Goal: Check status: Check status

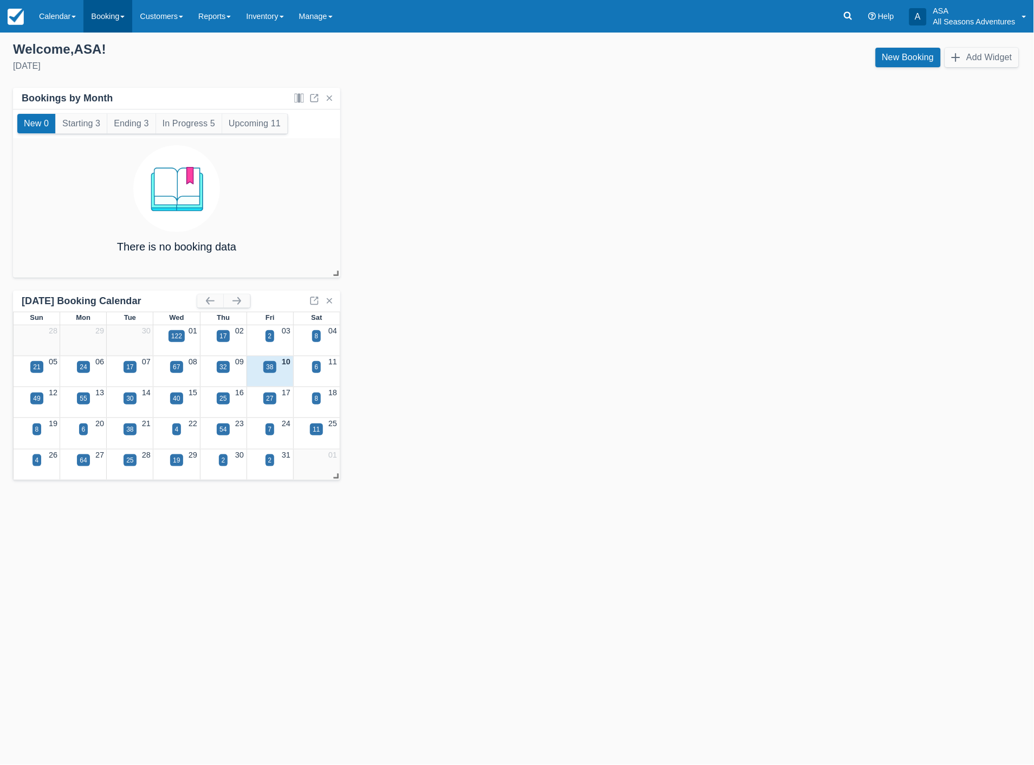
click at [112, 14] on link "Booking" at bounding box center [107, 16] width 49 height 33
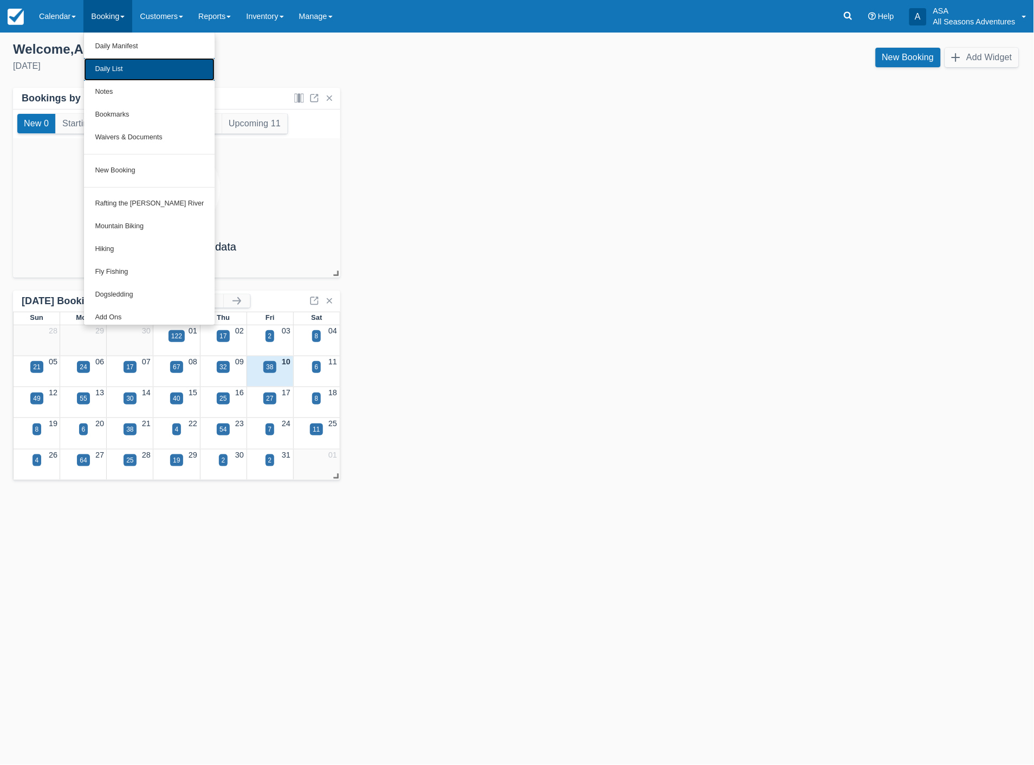
click at [117, 72] on link "Daily List" at bounding box center [149, 69] width 131 height 23
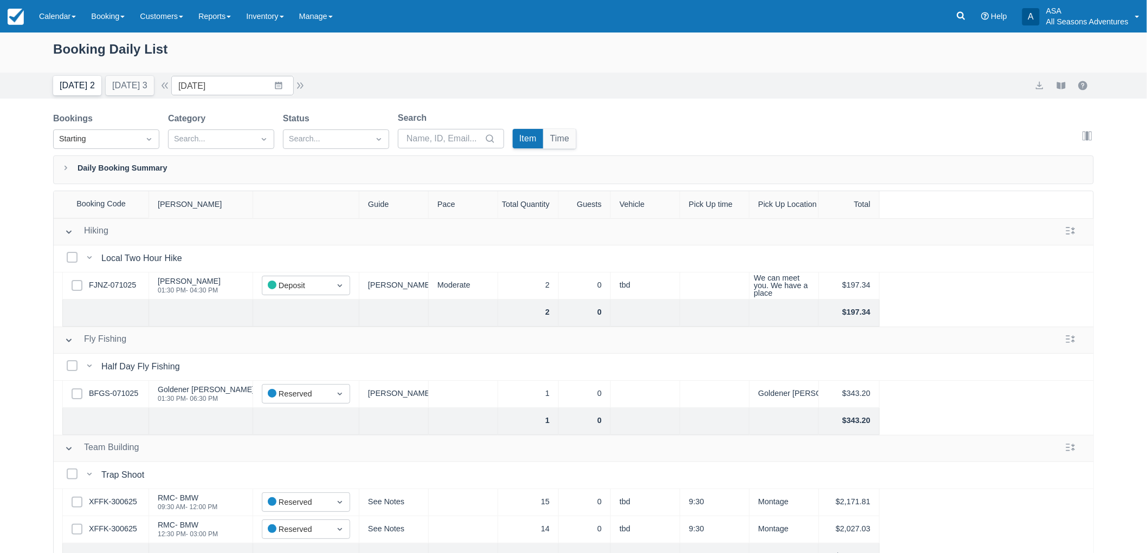
click at [80, 84] on button "Today 2" at bounding box center [77, 86] width 48 height 20
type input "10/10/25"
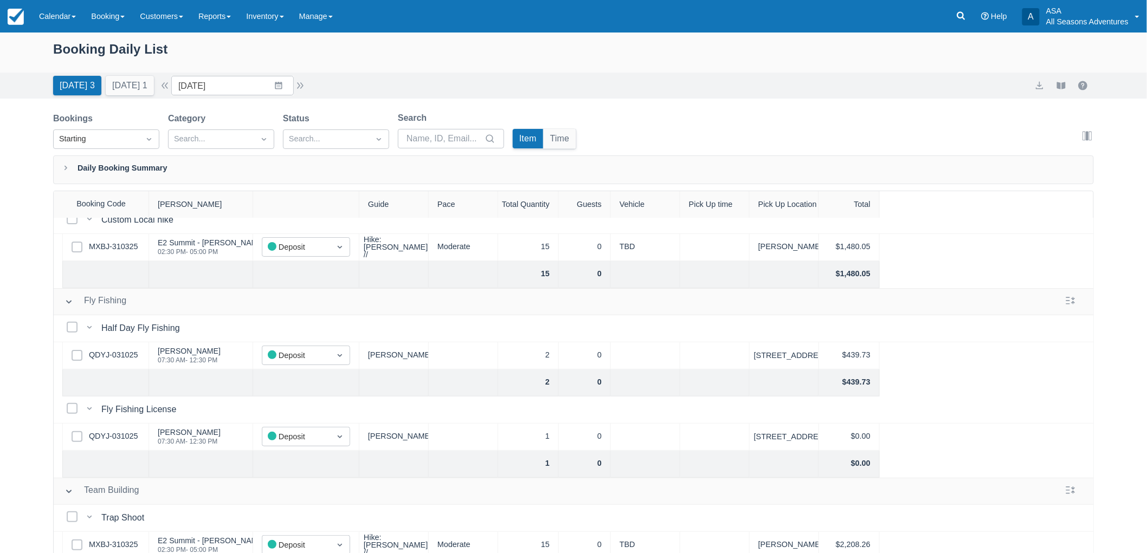
scroll to position [120, 0]
click at [115, 356] on link "QDYJ-031025" at bounding box center [113, 355] width 49 height 12
click at [551, 141] on button "Time" at bounding box center [559, 139] width 33 height 20
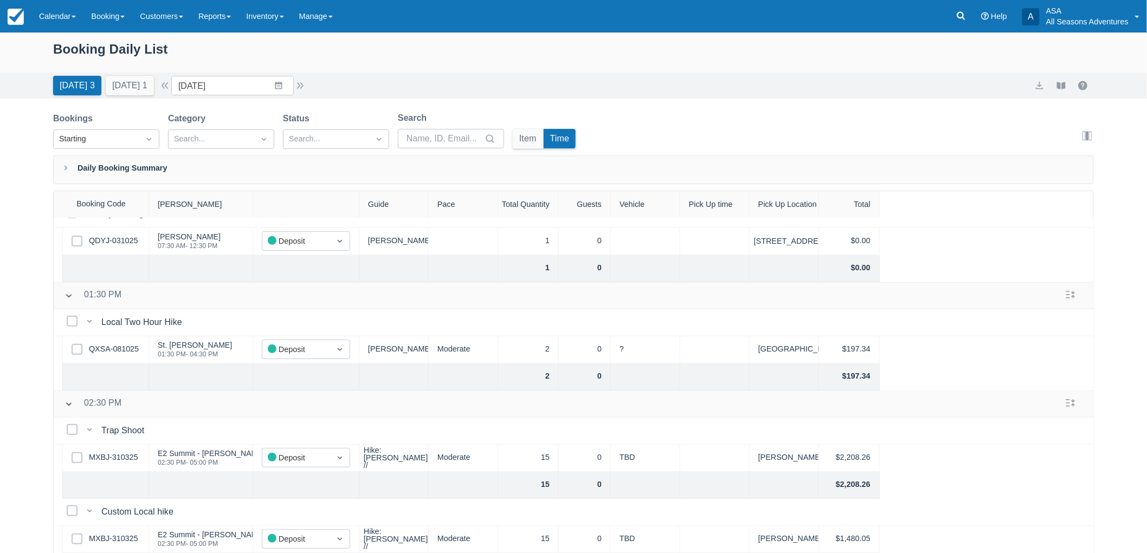
scroll to position [243, 0]
click at [146, 93] on button "Tomorrow 1" at bounding box center [130, 86] width 48 height 20
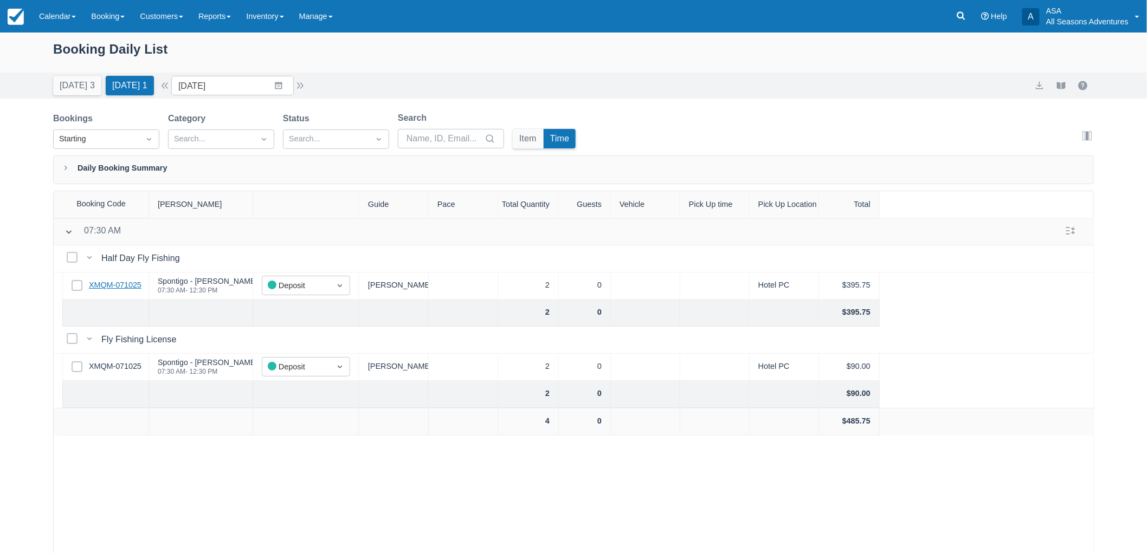
click at [109, 282] on link "XMQM-071025" at bounding box center [115, 286] width 53 height 12
click at [244, 83] on input "[DATE]" at bounding box center [232, 86] width 122 height 20
click at [220, 209] on td "13" at bounding box center [215, 210] width 21 height 21
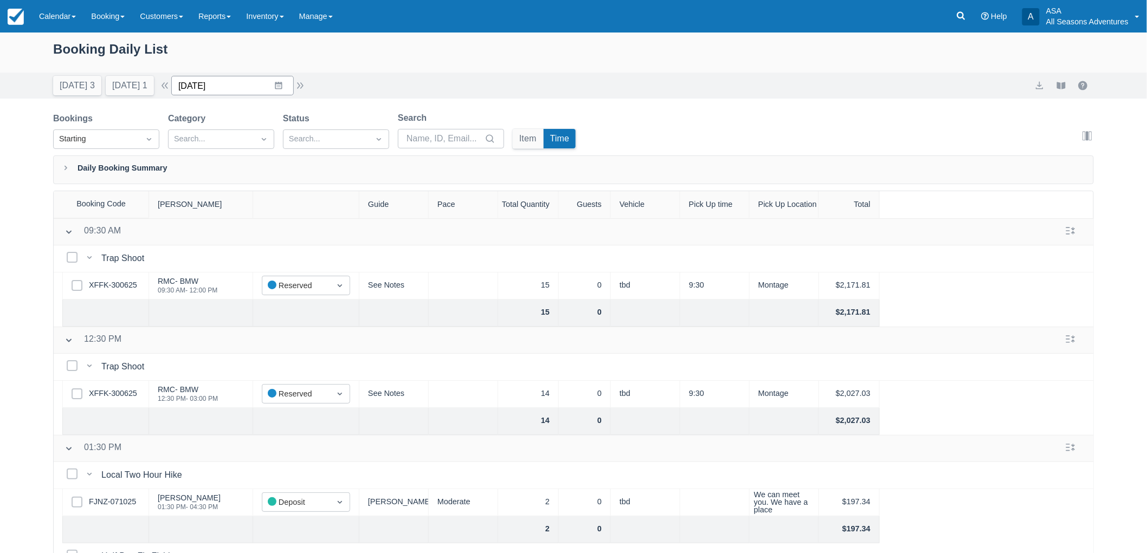
click at [248, 76] on input "10/13/25" at bounding box center [232, 86] width 122 height 20
click at [0, 366] on div "Booking Daily List Today 3 Tomorrow 1 Date 10/13/25 Navigate forward to interac…" at bounding box center [573, 321] width 1147 height 576
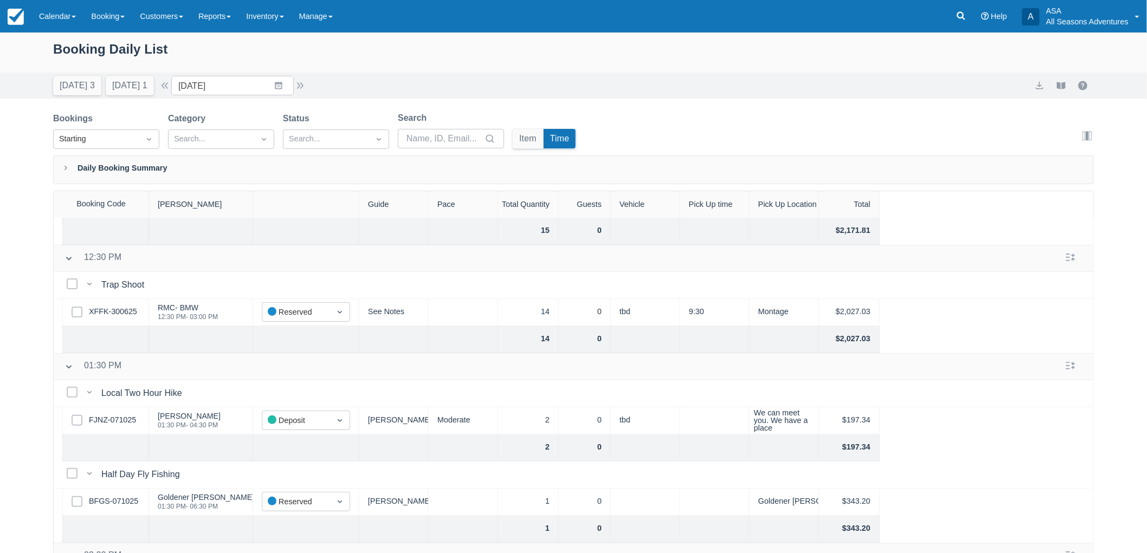
scroll to position [161, 0]
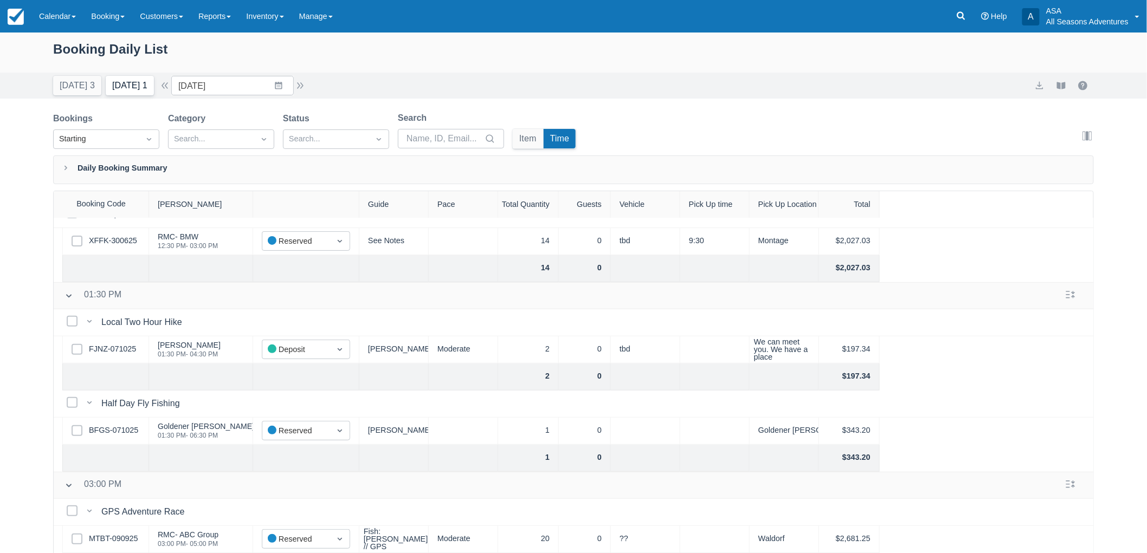
click at [141, 81] on button "Tomorrow 1" at bounding box center [130, 86] width 48 height 20
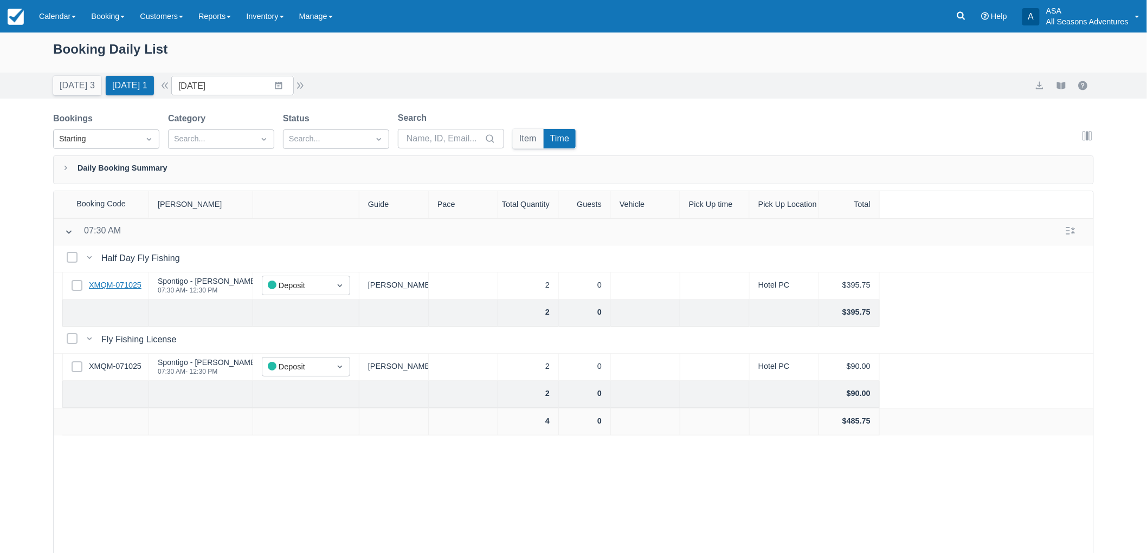
click at [120, 284] on link "XMQM-071025" at bounding box center [115, 286] width 53 height 12
click at [76, 91] on button "Today 3" at bounding box center [77, 86] width 48 height 20
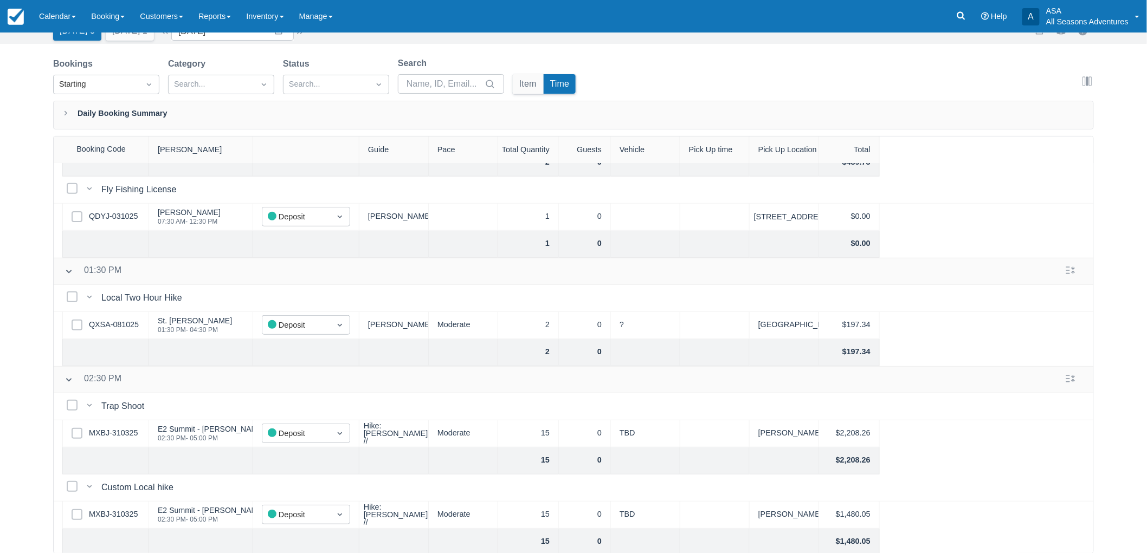
scroll to position [183, 0]
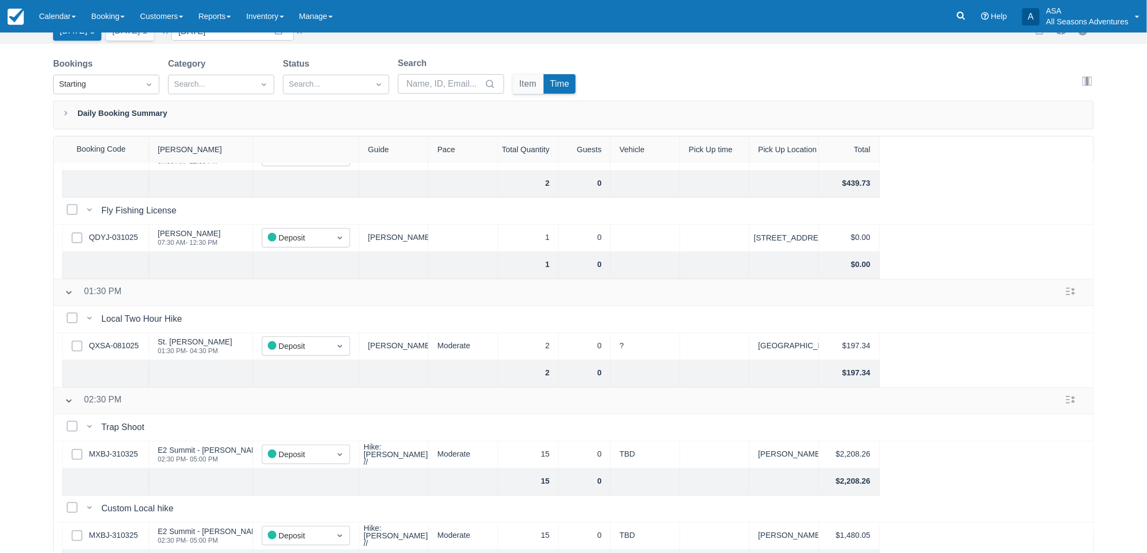
click at [107, 447] on div "Select Row MXBJ-310325" at bounding box center [105, 455] width 87 height 27
click at [111, 451] on link "MXBJ-310325" at bounding box center [113, 455] width 49 height 12
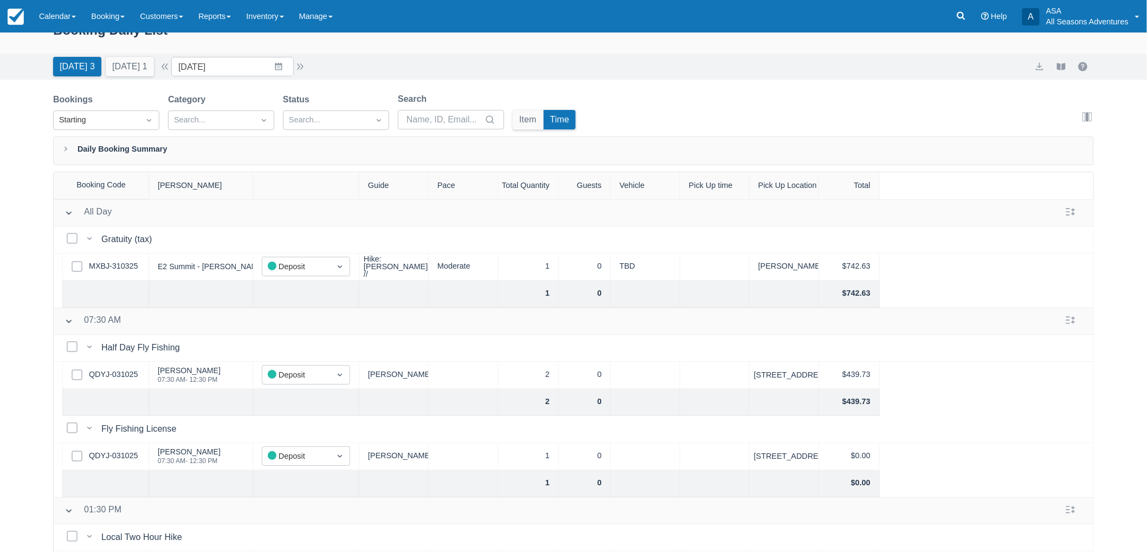
scroll to position [0, 0]
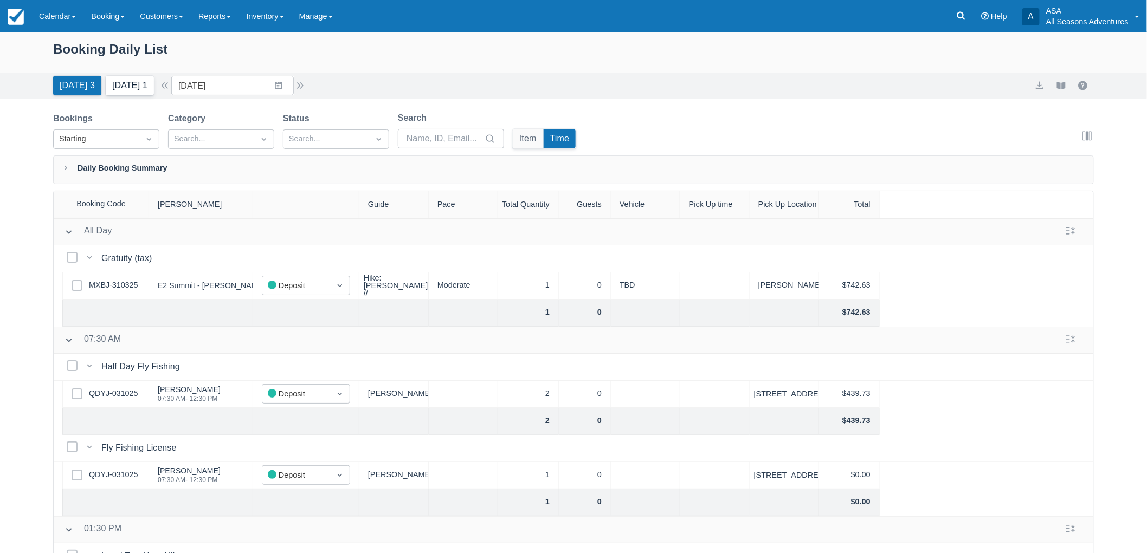
click at [128, 88] on button "Tomorrow 1" at bounding box center [130, 86] width 48 height 20
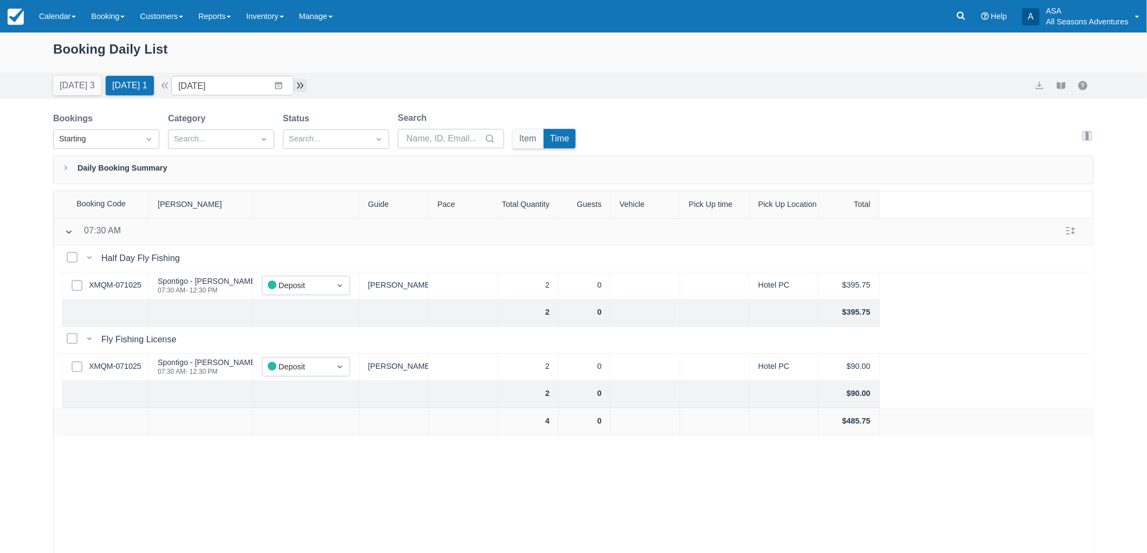
click at [301, 87] on button "button" at bounding box center [300, 85] width 13 height 13
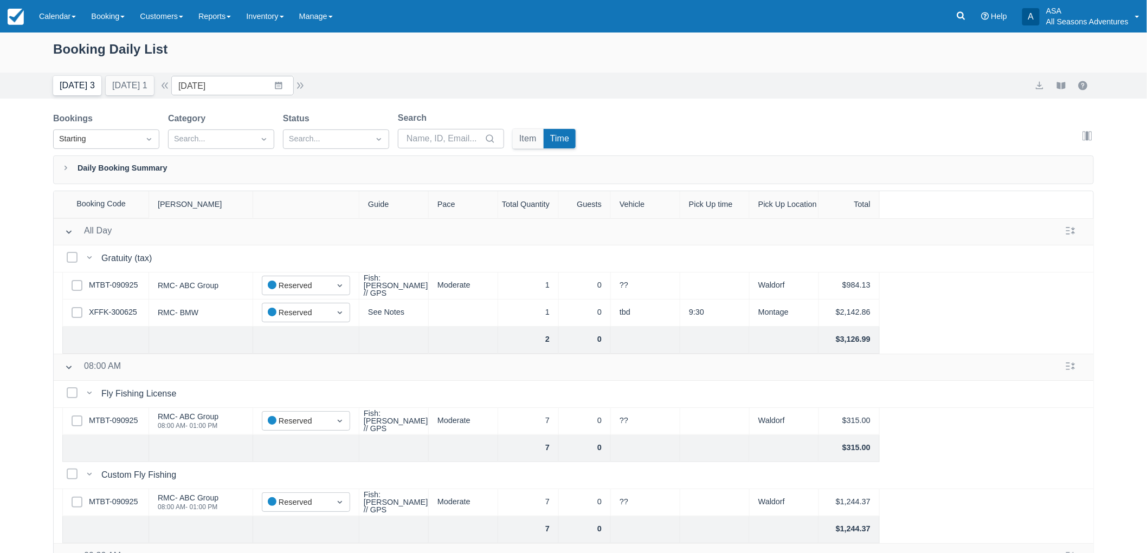
click at [63, 86] on button "Today 3" at bounding box center [77, 86] width 48 height 20
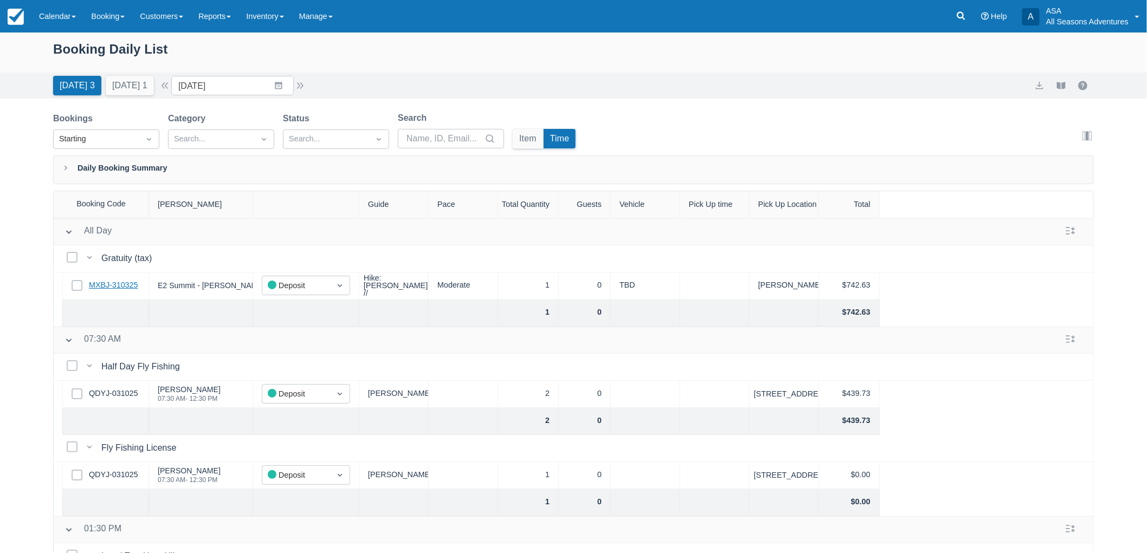
click at [107, 286] on link "MXBJ-310325" at bounding box center [113, 286] width 49 height 12
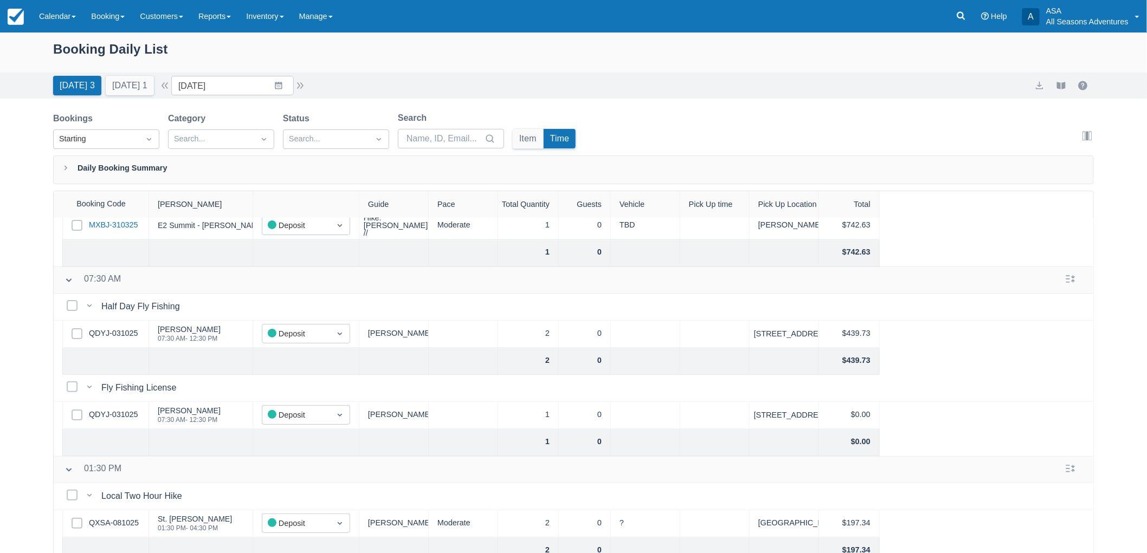
scroll to position [120, 0]
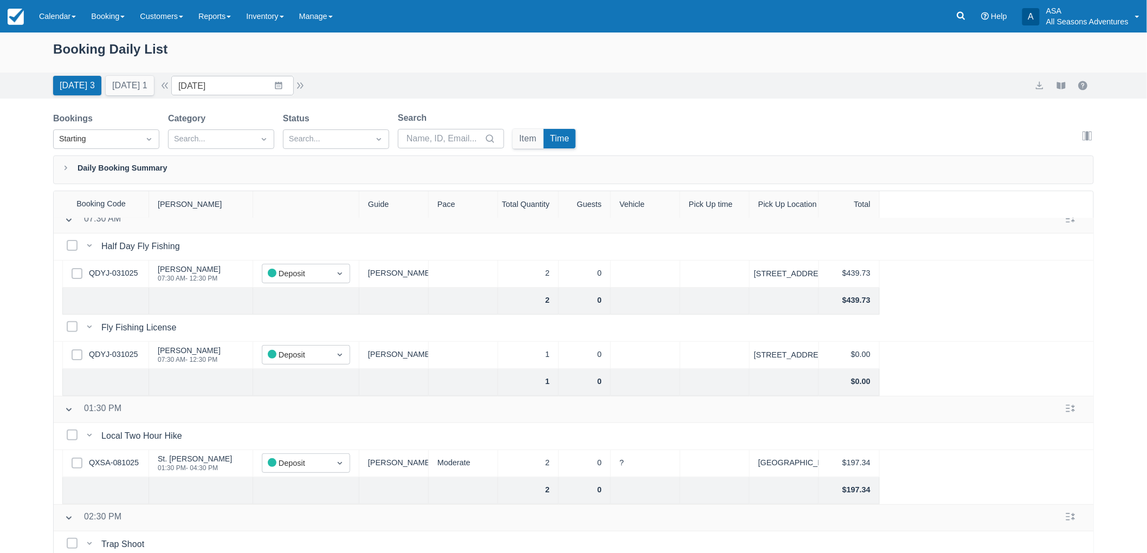
click at [103, 361] on div "Select Row QDYJ-031025" at bounding box center [105, 355] width 87 height 27
click at [105, 354] on link "QDYJ-031025" at bounding box center [113, 355] width 49 height 12
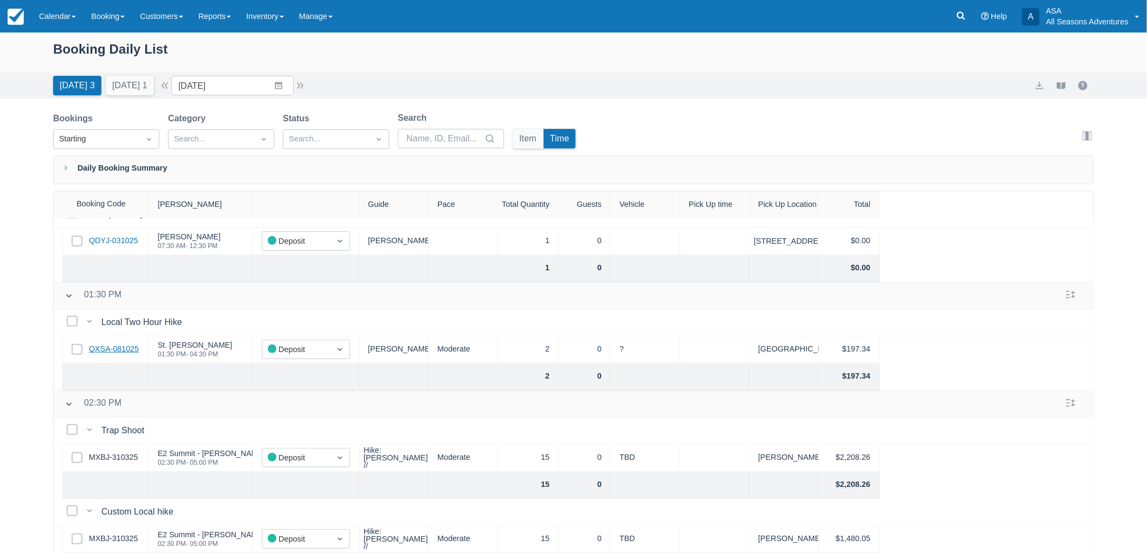
scroll to position [243, 0]
click at [129, 344] on link "QXSA-081025" at bounding box center [114, 350] width 50 height 12
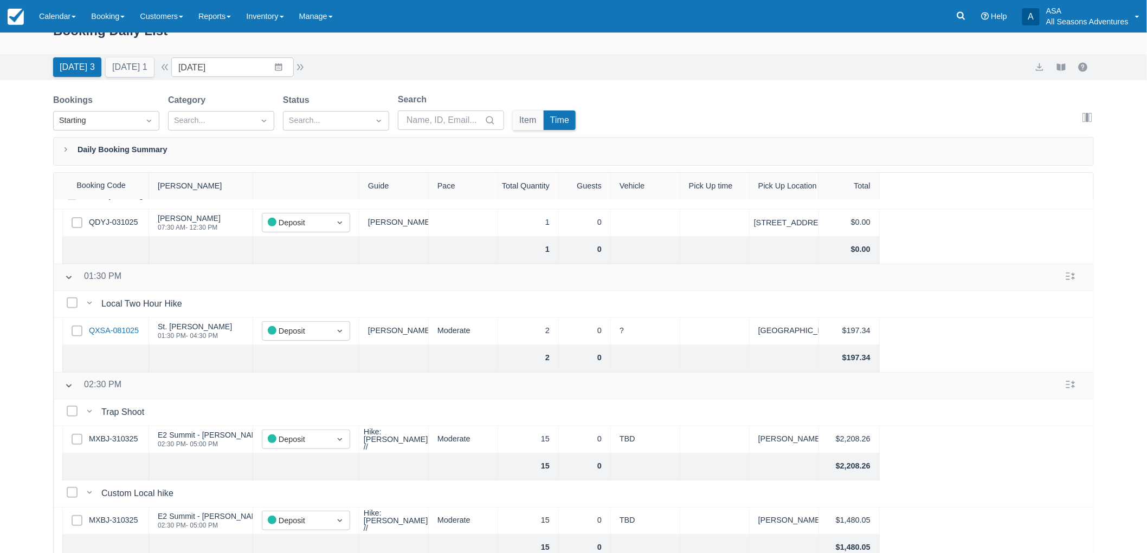
scroll to position [0, 0]
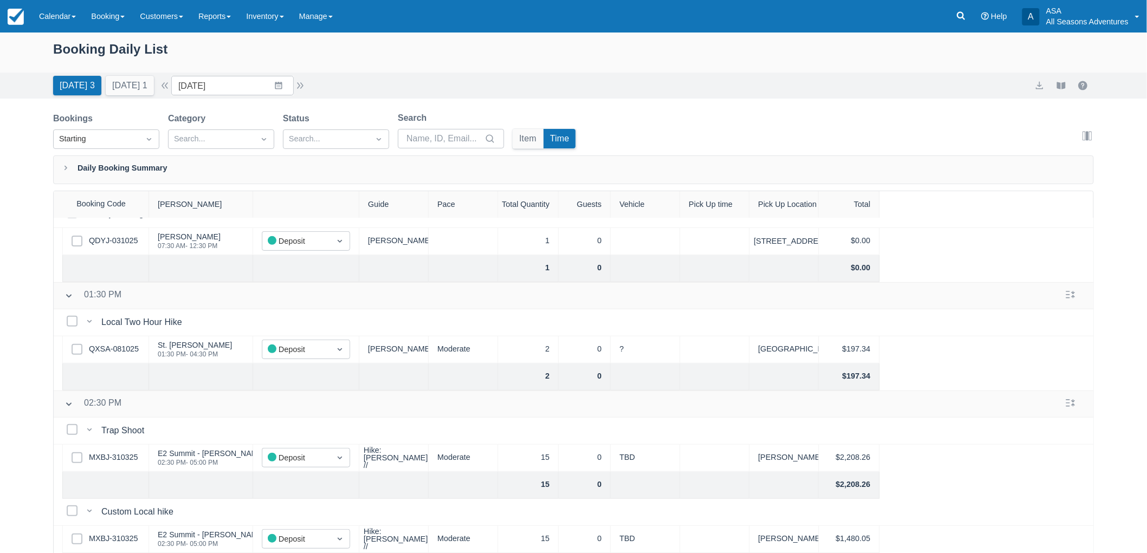
click at [133, 72] on div "Today 3 Tomorrow 1" at bounding box center [103, 84] width 109 height 24
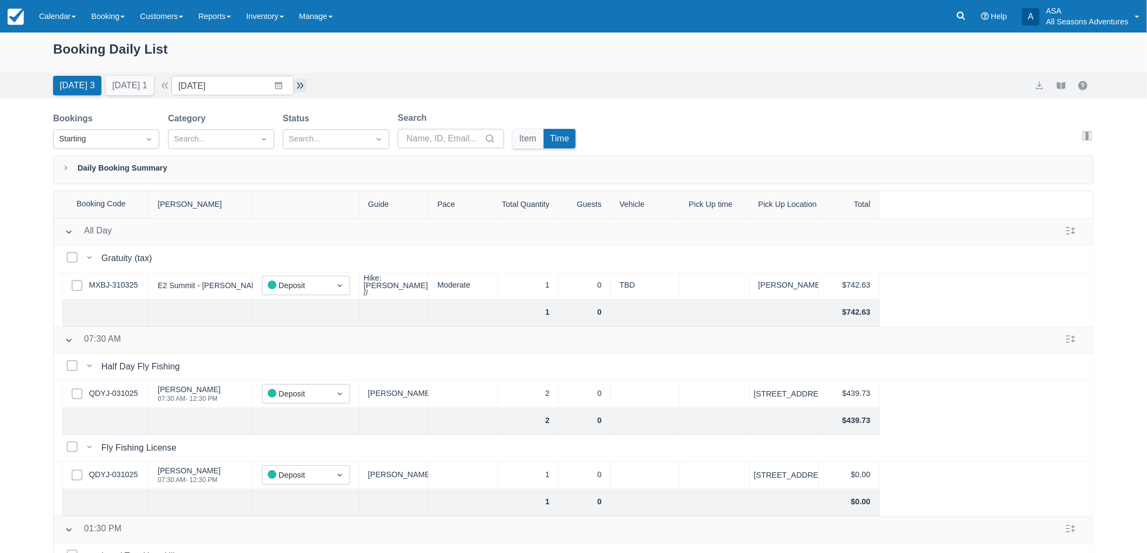
click at [305, 90] on button "button" at bounding box center [300, 85] width 13 height 13
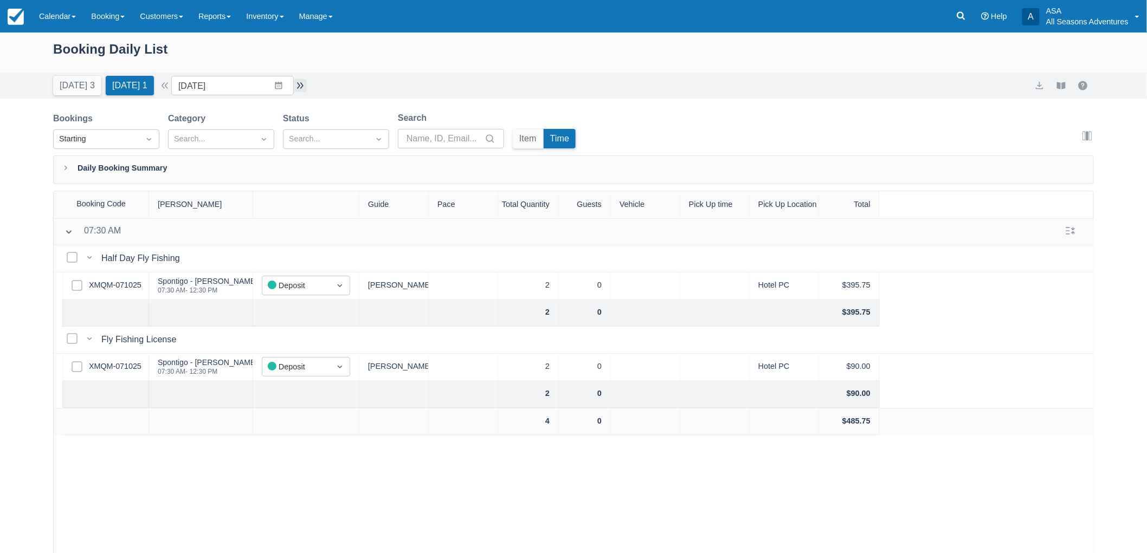
click at [304, 86] on button "button" at bounding box center [300, 85] width 13 height 13
type input "10/12/25"
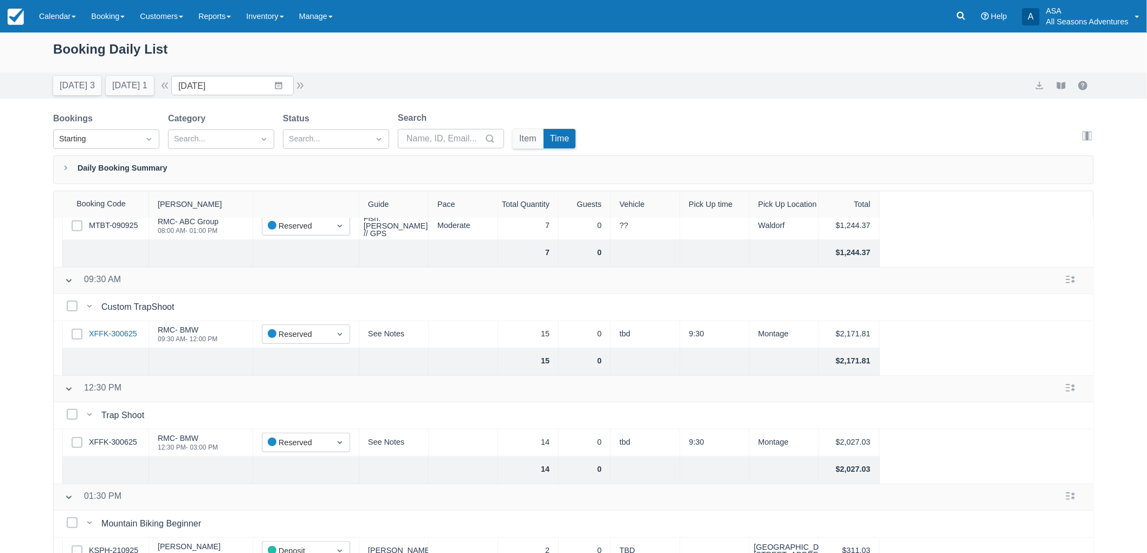
scroll to position [297, 0]
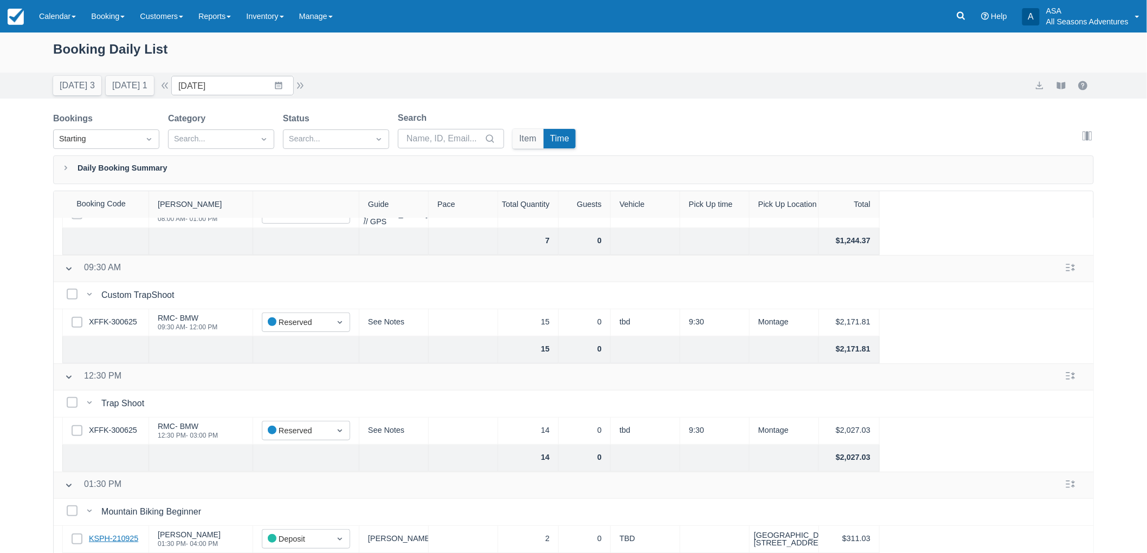
click at [134, 533] on link "KSPH-210925" at bounding box center [113, 539] width 49 height 12
click at [968, 11] on link at bounding box center [960, 16] width 25 height 33
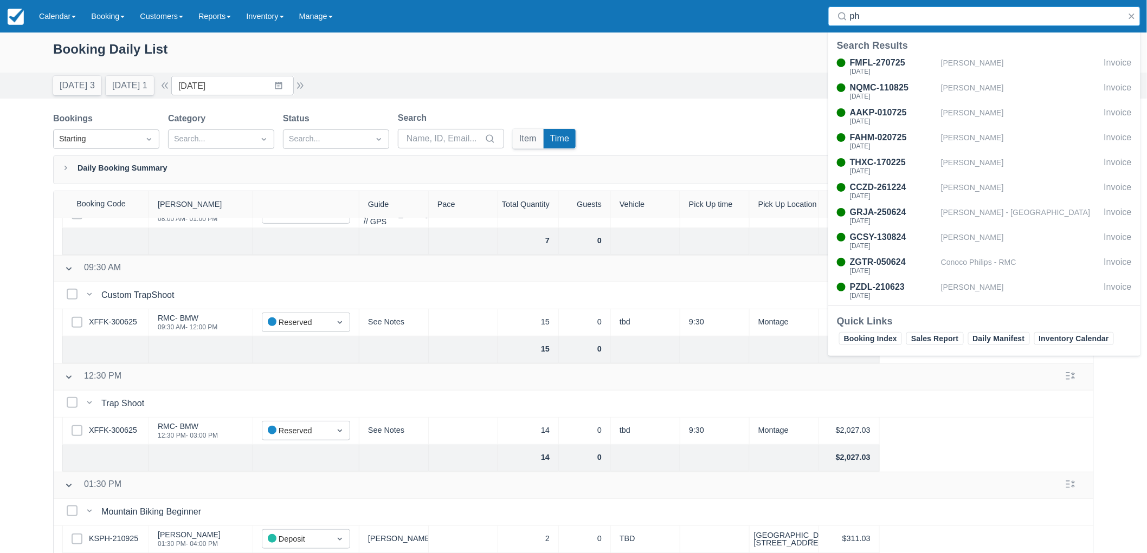
type input "p"
click at [89, 85] on button "Today 3" at bounding box center [77, 86] width 48 height 20
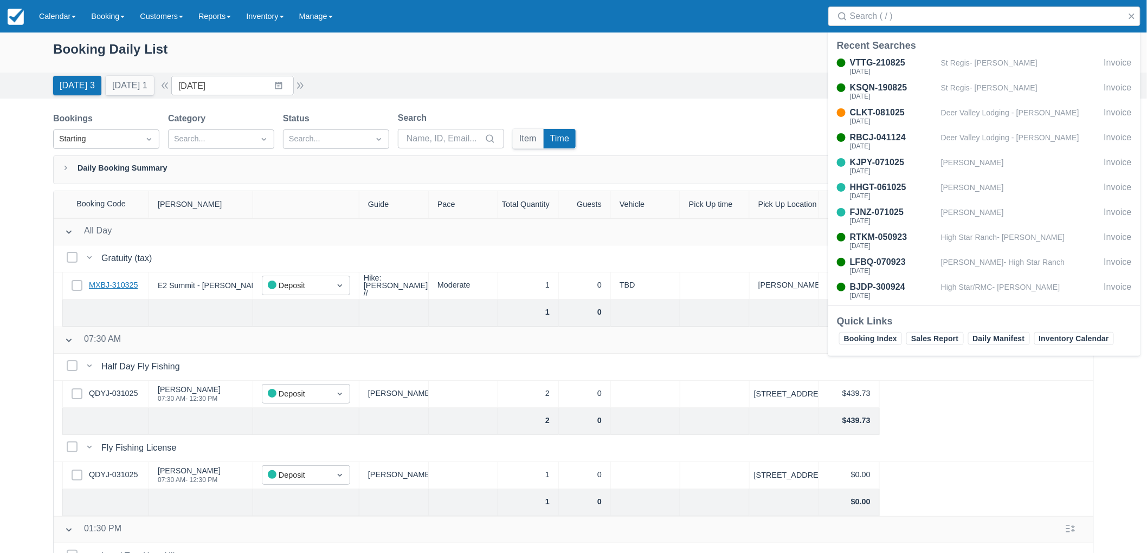
click at [117, 280] on link "MXBJ-310325" at bounding box center [113, 286] width 49 height 12
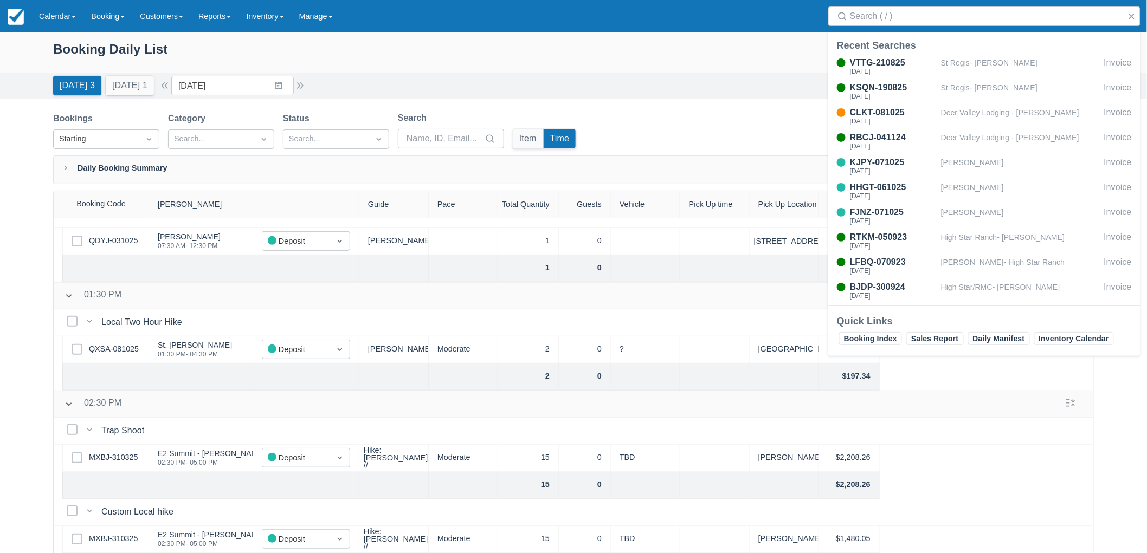
scroll to position [243, 0]
click at [116, 87] on button "Tomorrow 1" at bounding box center [130, 86] width 48 height 20
type input "10/11/25"
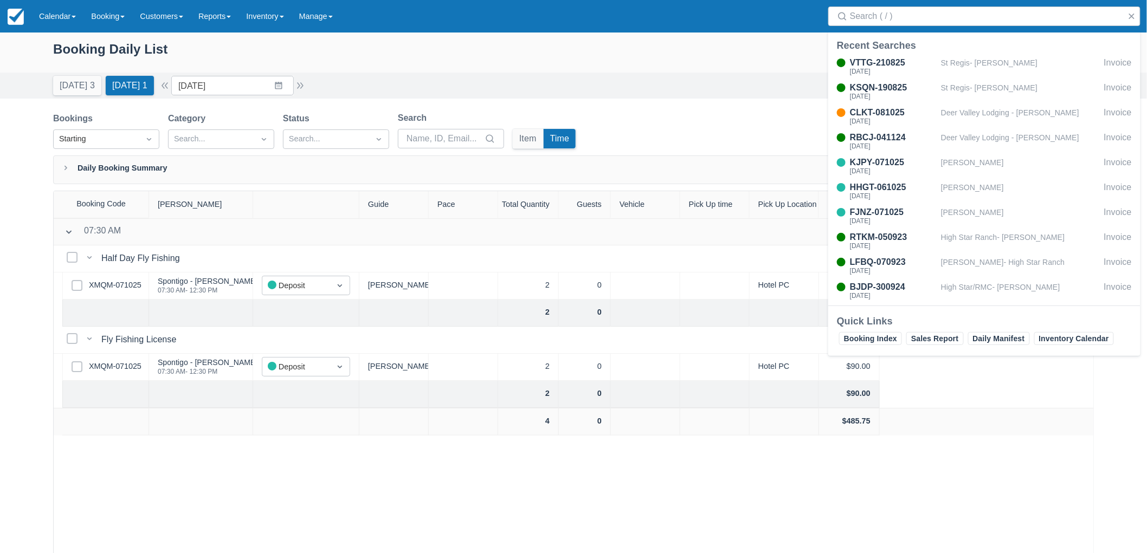
click at [65, 74] on div "Today 3 Tomorrow 1" at bounding box center [103, 84] width 109 height 24
click at [99, 28] on link "Booking" at bounding box center [107, 16] width 49 height 33
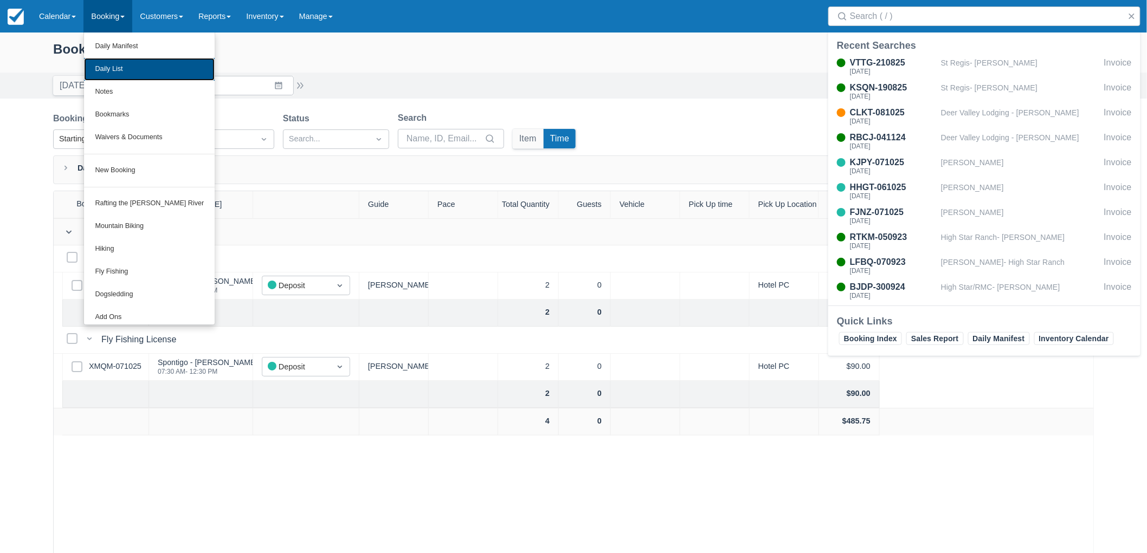
click at [109, 67] on link "Daily List" at bounding box center [149, 69] width 131 height 23
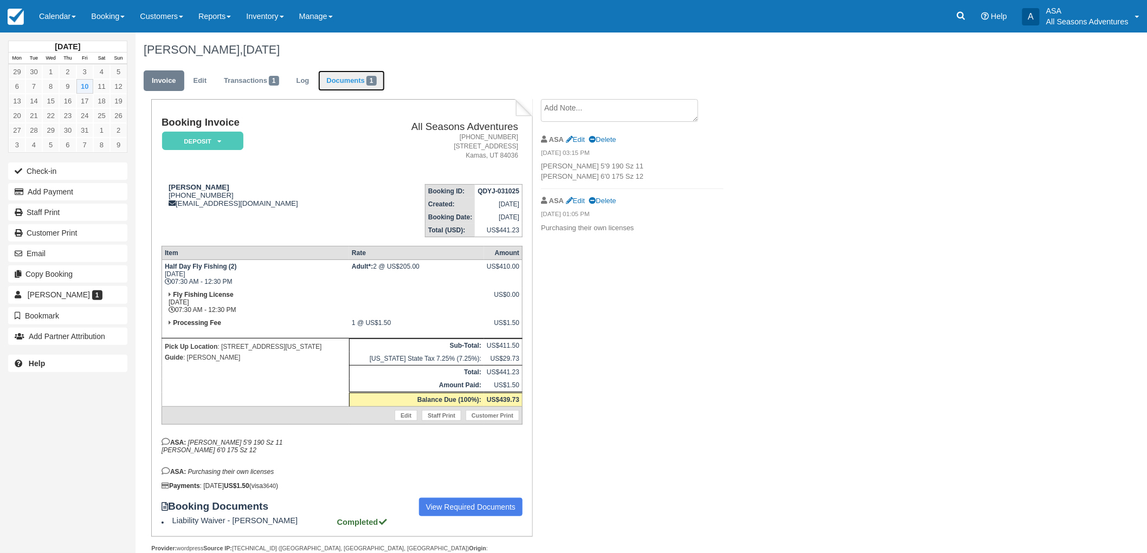
click at [377, 85] on span "1" at bounding box center [371, 81] width 10 height 10
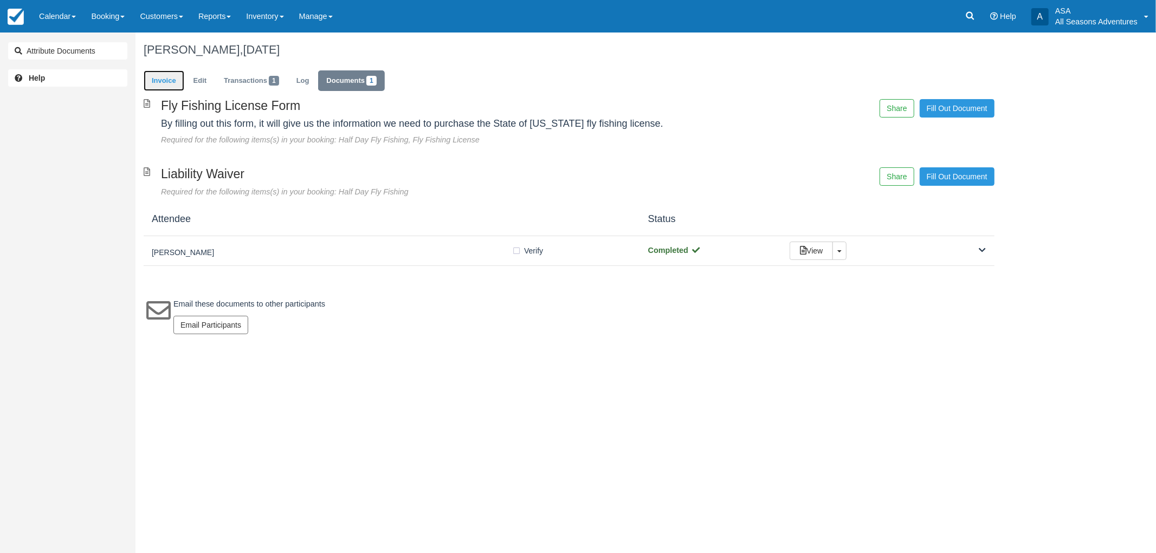
click at [171, 79] on link "Invoice" at bounding box center [164, 80] width 41 height 21
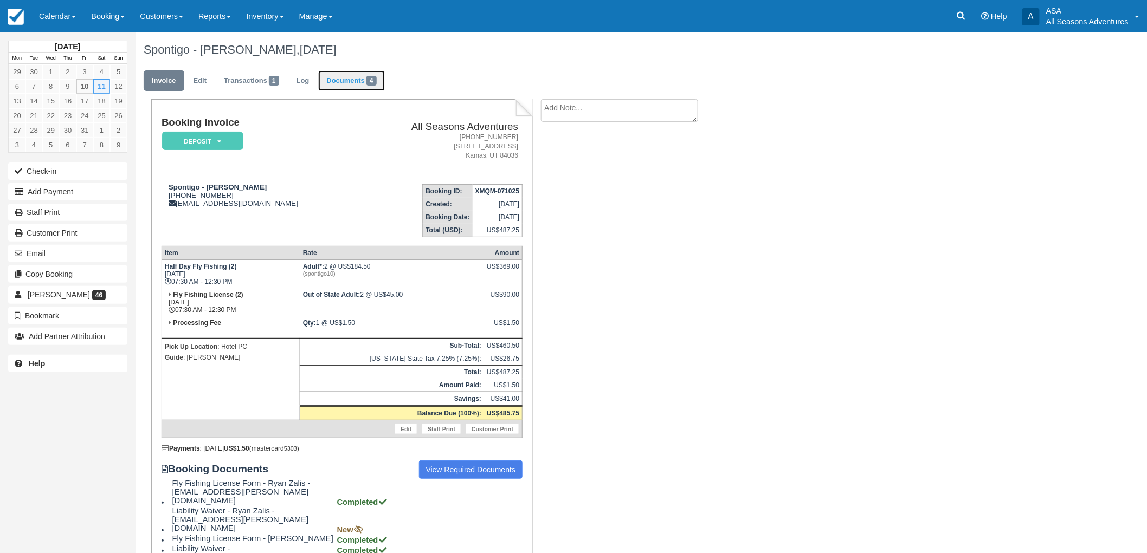
click at [353, 75] on link "Documents 4" at bounding box center [351, 80] width 66 height 21
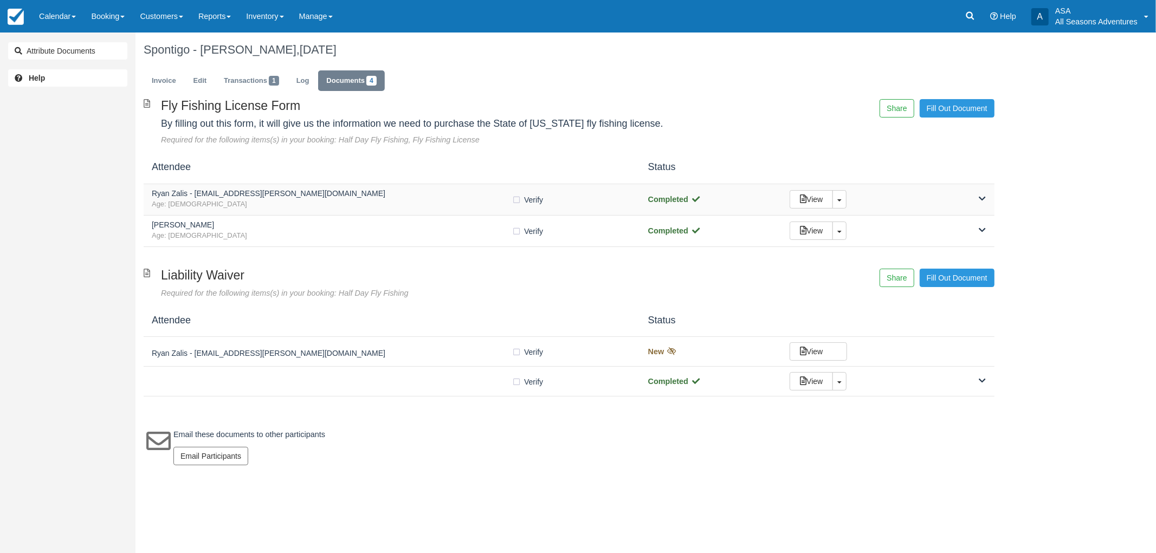
click at [322, 193] on h5 "Ryan Zalis - [EMAIL_ADDRESS][PERSON_NAME][DOMAIN_NAME]" at bounding box center [332, 194] width 360 height 8
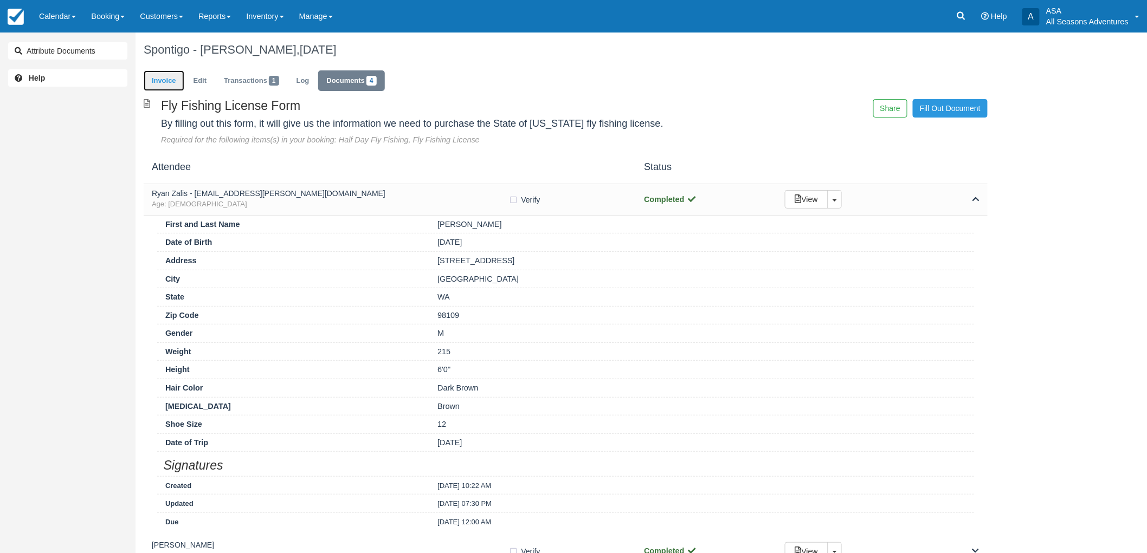
click at [164, 80] on link "Invoice" at bounding box center [164, 80] width 41 height 21
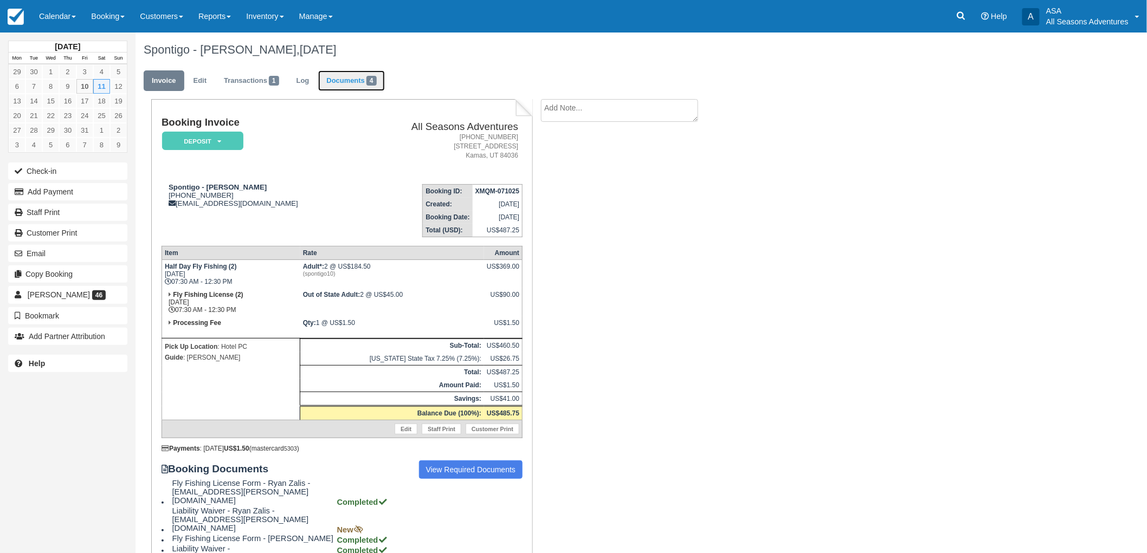
click at [357, 77] on link "Documents 4" at bounding box center [351, 80] width 66 height 21
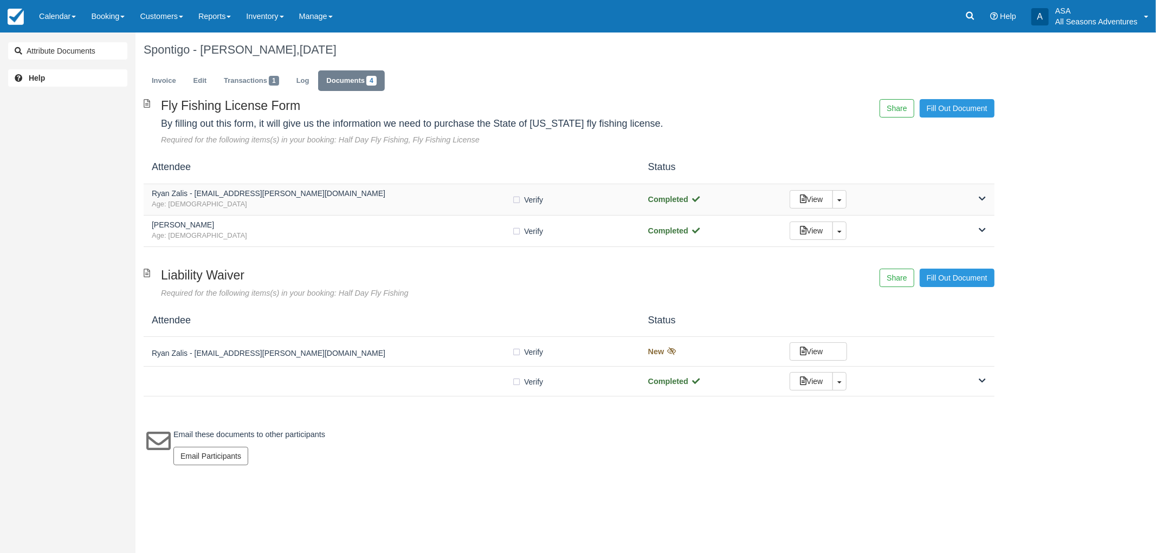
click at [452, 206] on span "Age: 44" at bounding box center [332, 204] width 360 height 10
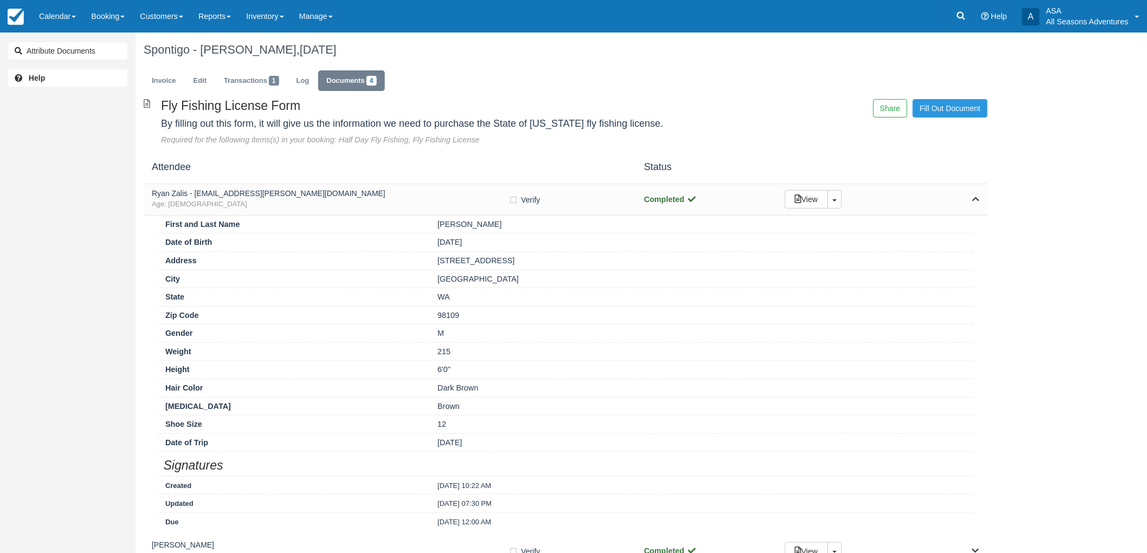
scroll to position [60, 0]
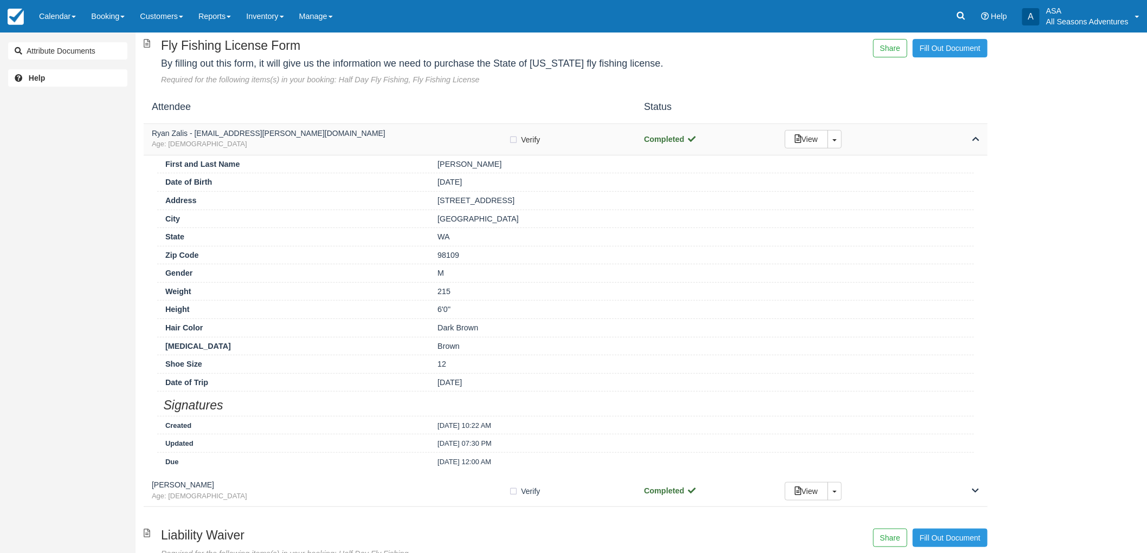
click at [522, 134] on span "Verify" at bounding box center [530, 139] width 19 height 11
checkbox input "true"
click at [479, 140] on span "Age: 44" at bounding box center [330, 144] width 357 height 10
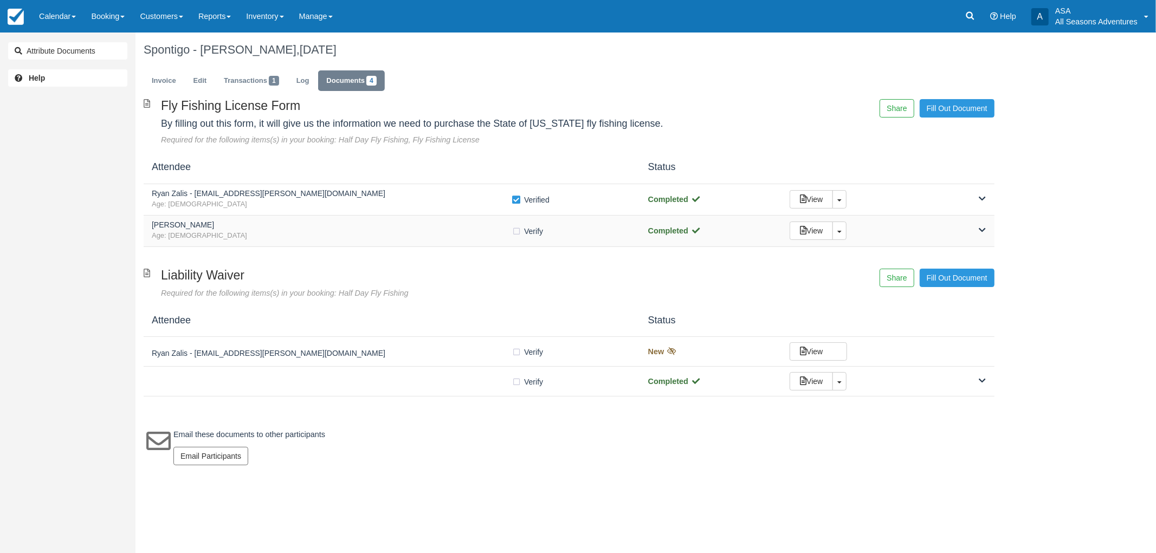
click at [470, 243] on div "Katherine Smith Age: 43 Verify Verified Completed View Toggle Dropdown Detach" at bounding box center [569, 231] width 851 height 31
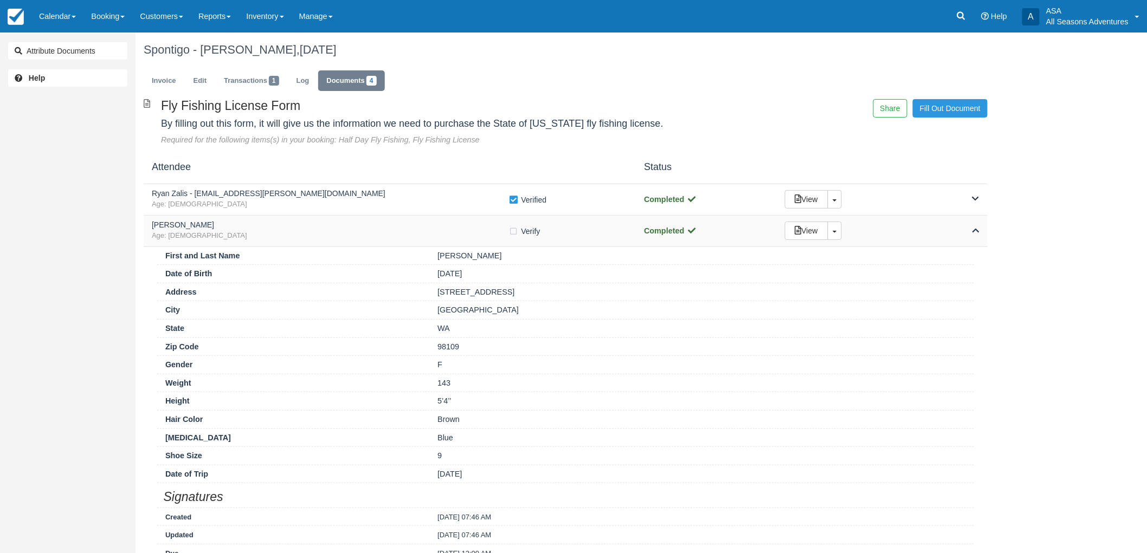
scroll to position [120, 0]
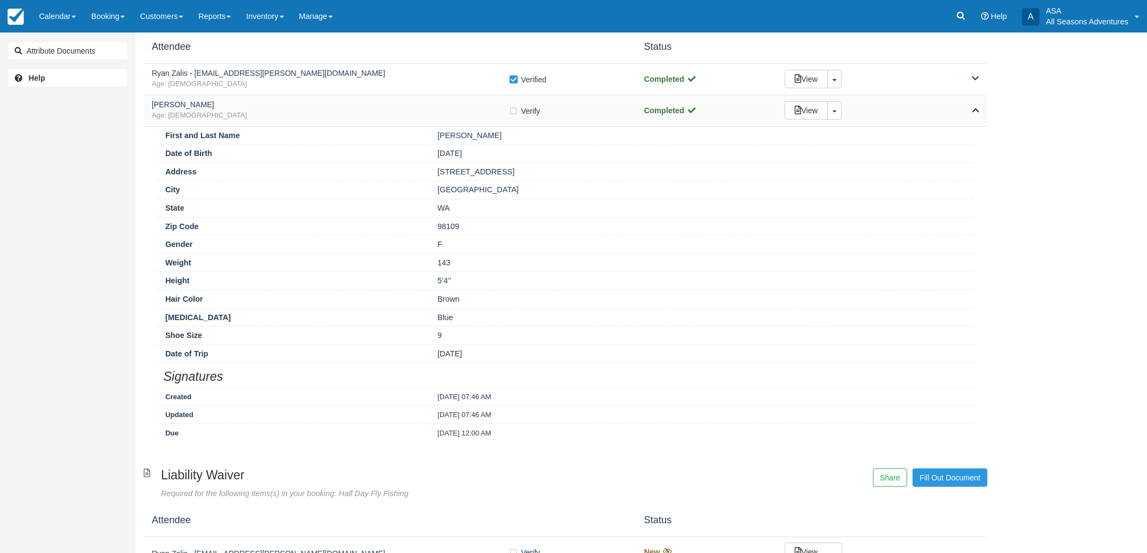
click at [515, 110] on label "Verify Verified" at bounding box center [528, 111] width 38 height 16
checkbox input "true"
click at [457, 82] on span "Age: 44" at bounding box center [330, 84] width 357 height 10
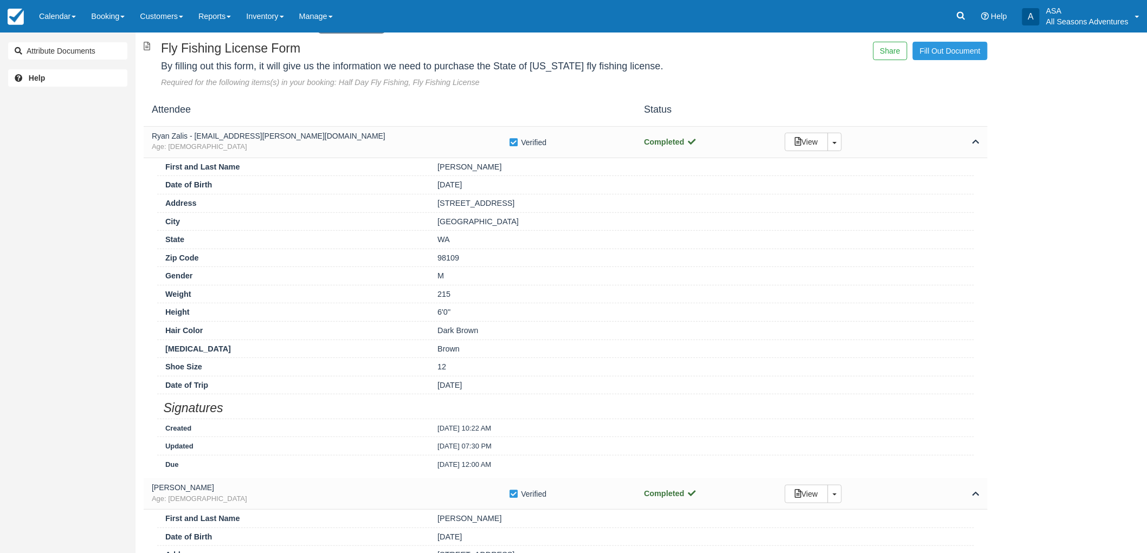
scroll to position [0, 0]
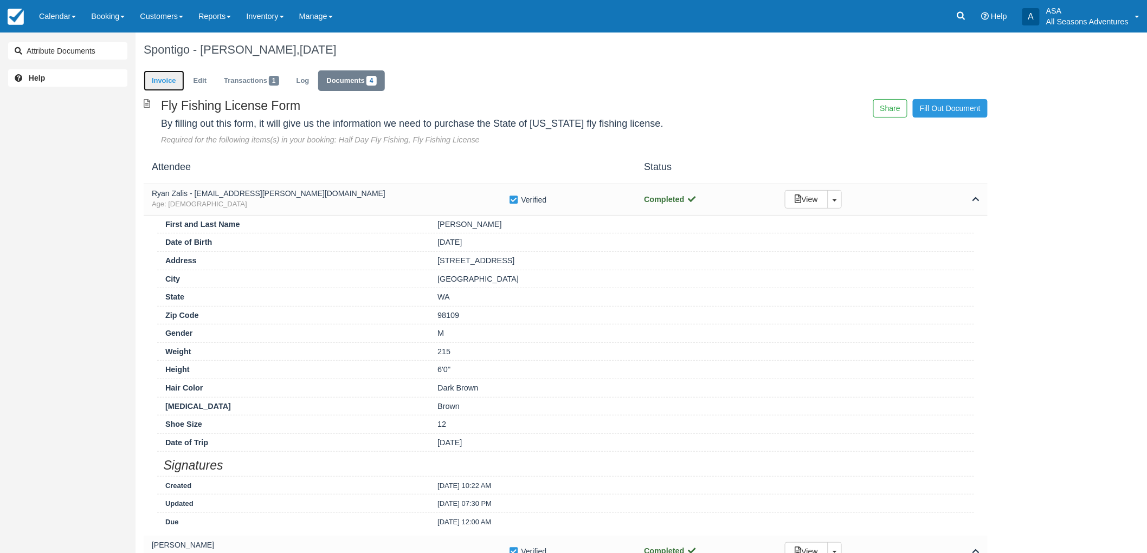
click at [160, 85] on link "Invoice" at bounding box center [164, 80] width 41 height 21
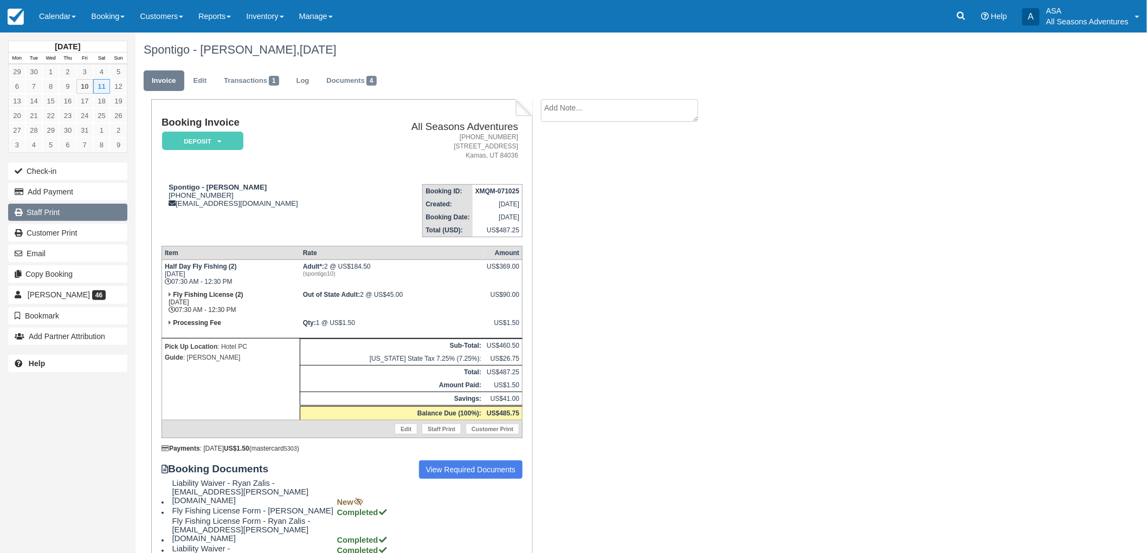
click at [74, 215] on link "Staff Print" at bounding box center [67, 212] width 119 height 17
click at [351, 86] on link "Documents 4" at bounding box center [351, 80] width 66 height 21
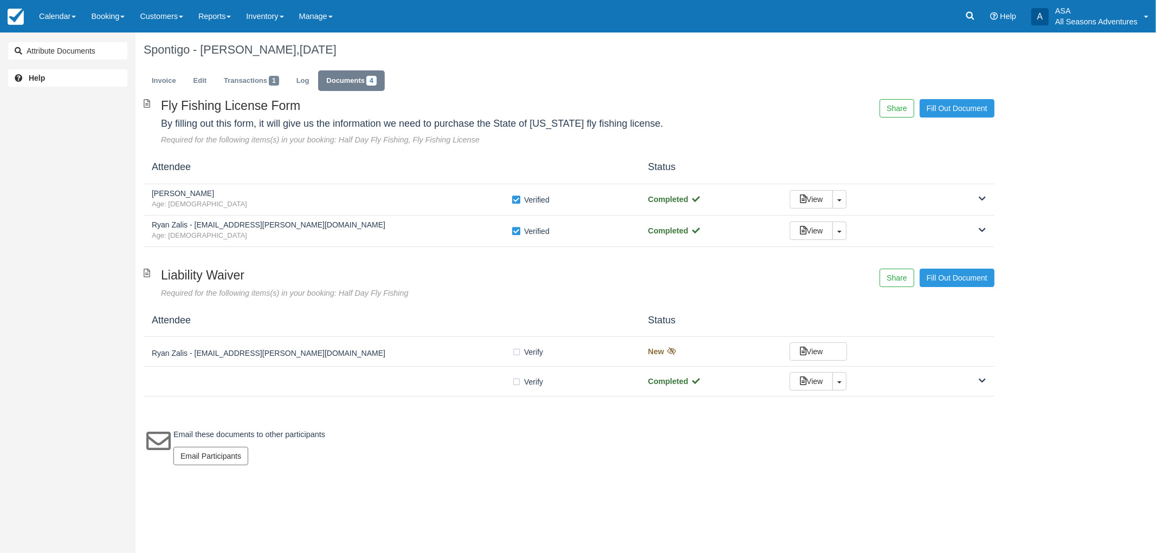
click at [293, 366] on div "Ryan Zalis - ryan.m.zalis@gmail.com Verify Verified New View" at bounding box center [569, 352] width 851 height 30
click at [313, 391] on div "Verify Verified Completed View Toggle Dropdown Detach" at bounding box center [569, 382] width 851 height 30
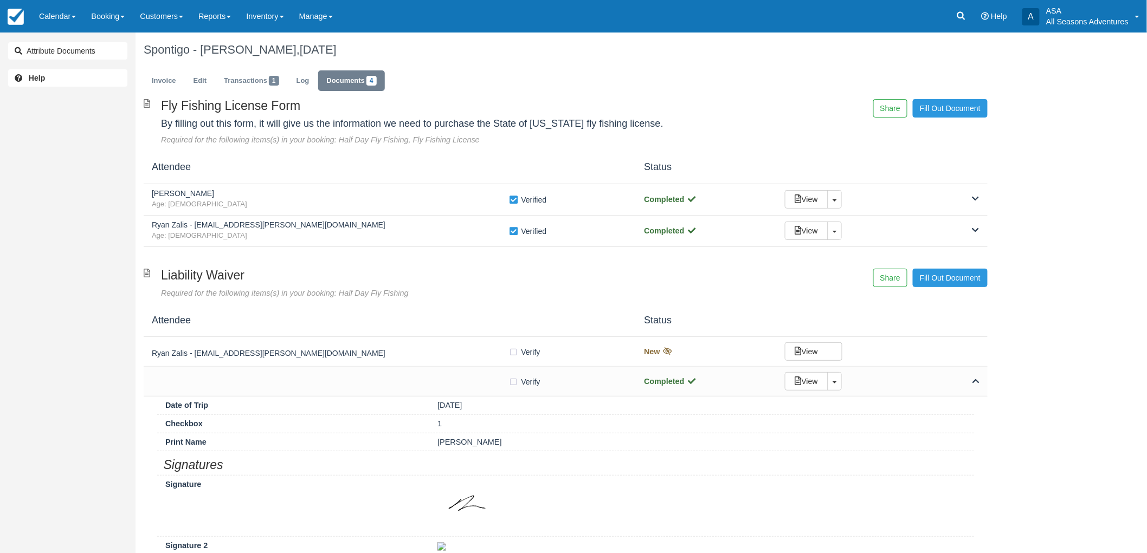
click at [384, 357] on h5 "Ryan Zalis - ryan.m.zalis@gmail.com" at bounding box center [330, 353] width 357 height 8
click at [408, 191] on h5 "Katherine Smith" at bounding box center [330, 194] width 357 height 8
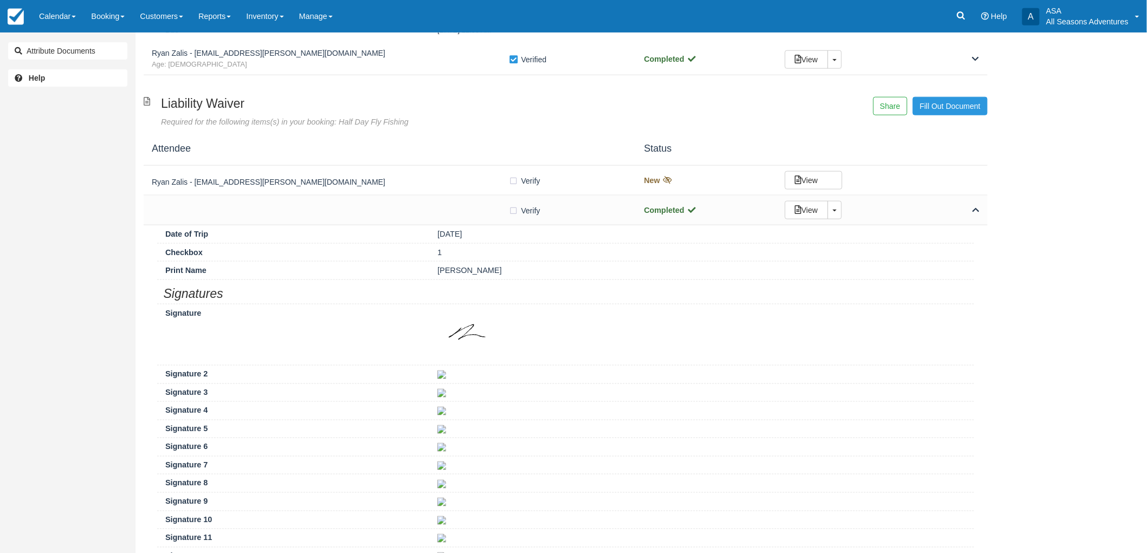
scroll to position [301, 0]
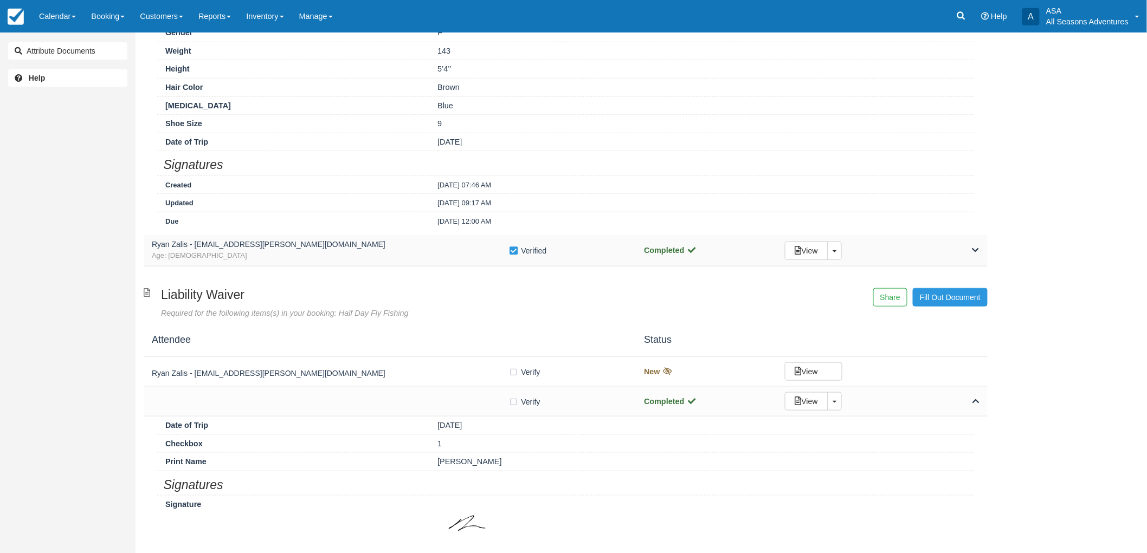
click at [413, 236] on div "Ryan Zalis - ryan.m.zalis@gmail.com Age: 44 Verify Verified Completed View Togg…" at bounding box center [566, 250] width 844 height 31
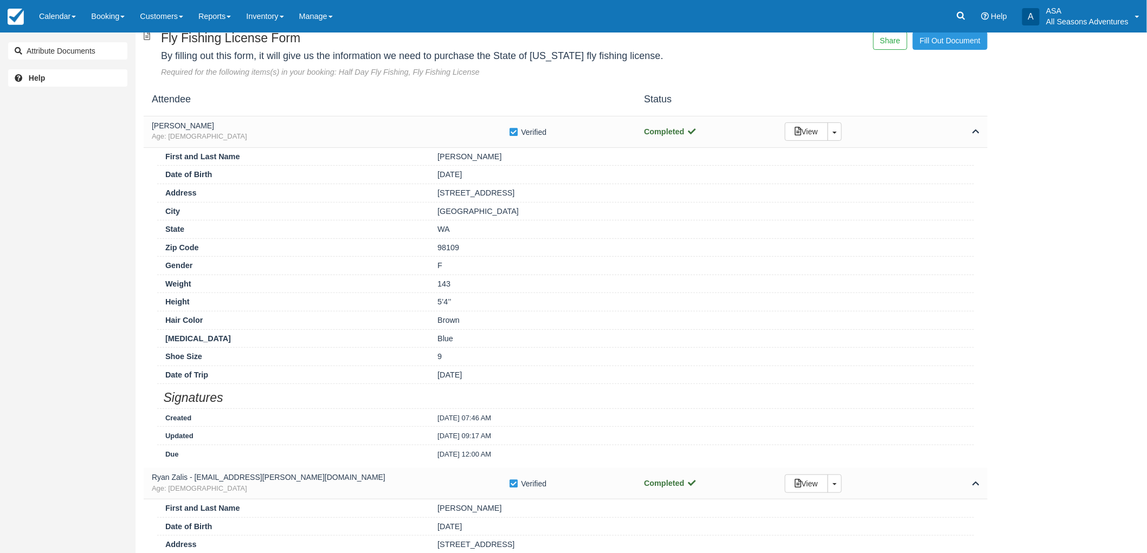
scroll to position [0, 0]
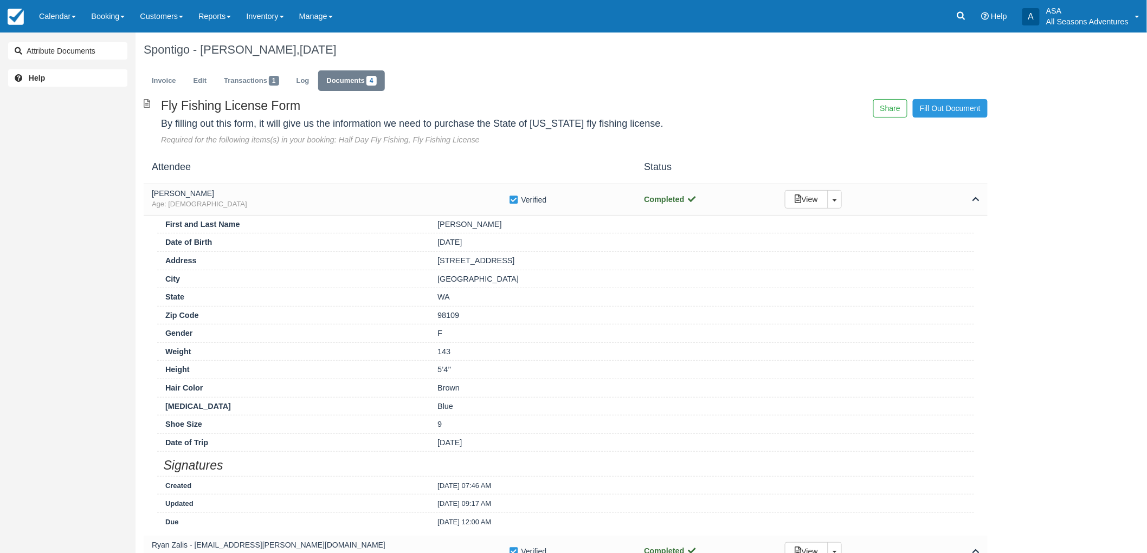
click at [172, 67] on ul "Invoice Edit Transactions 1 Log Documents 4" at bounding box center [566, 83] width 844 height 33
click at [174, 76] on link "Invoice" at bounding box center [164, 80] width 41 height 21
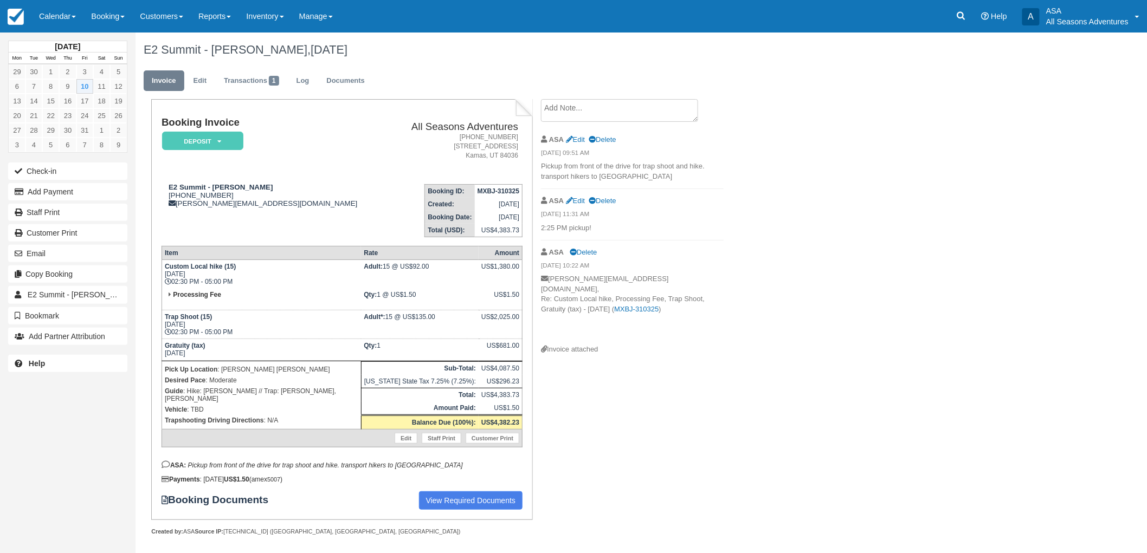
scroll to position [1, 0]
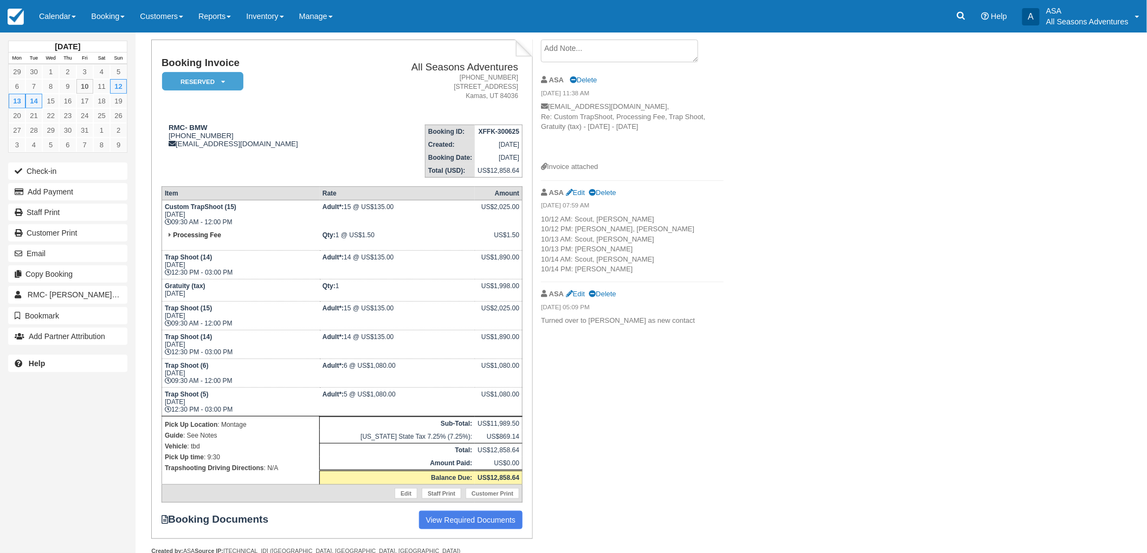
scroll to position [60, 0]
